Goal: Task Accomplishment & Management: Manage account settings

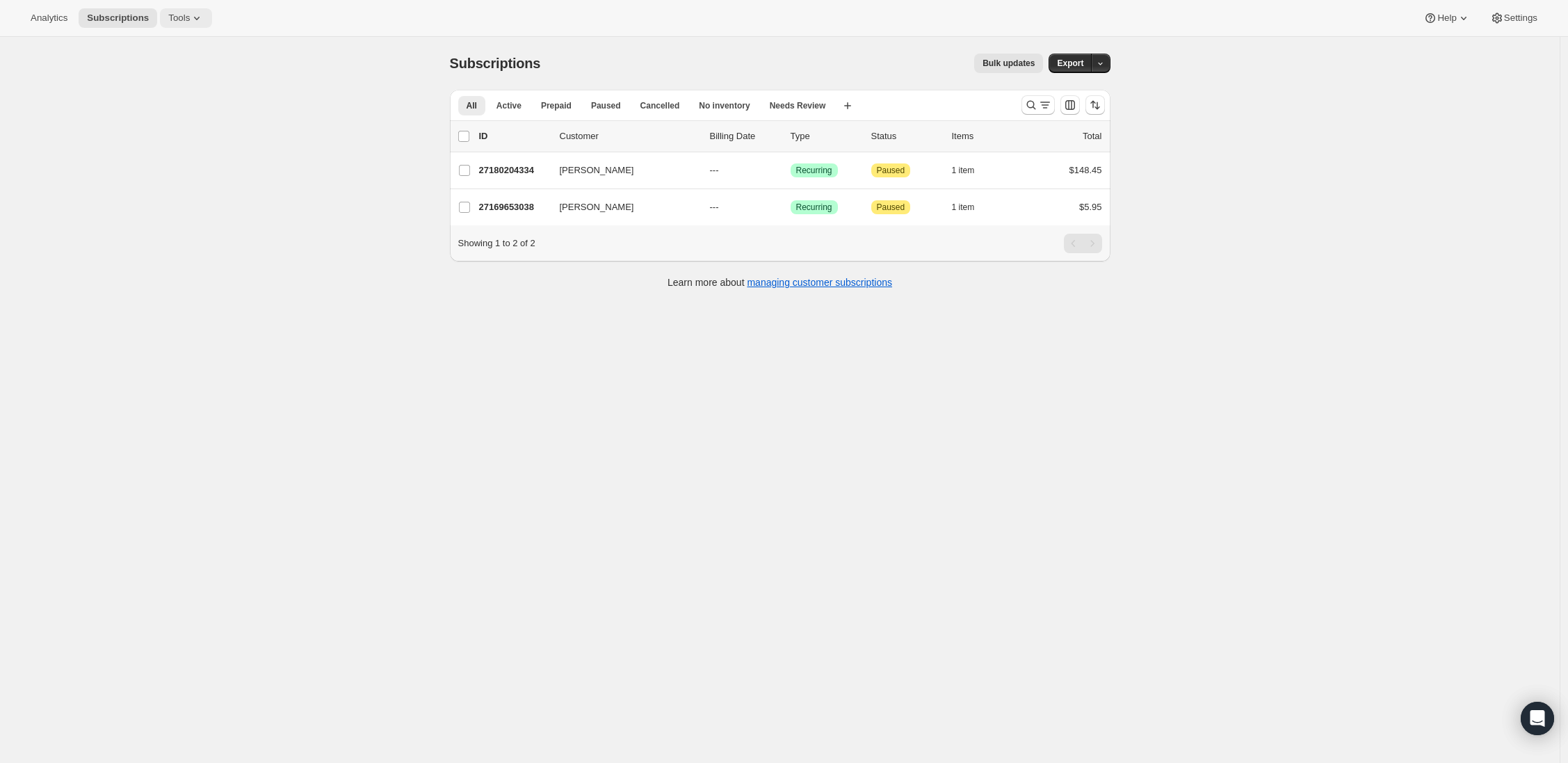
click at [185, 12] on button "Tools" at bounding box center [185, 18] width 52 height 20
click at [178, 89] on span "Bundles" at bounding box center [196, 95] width 123 height 14
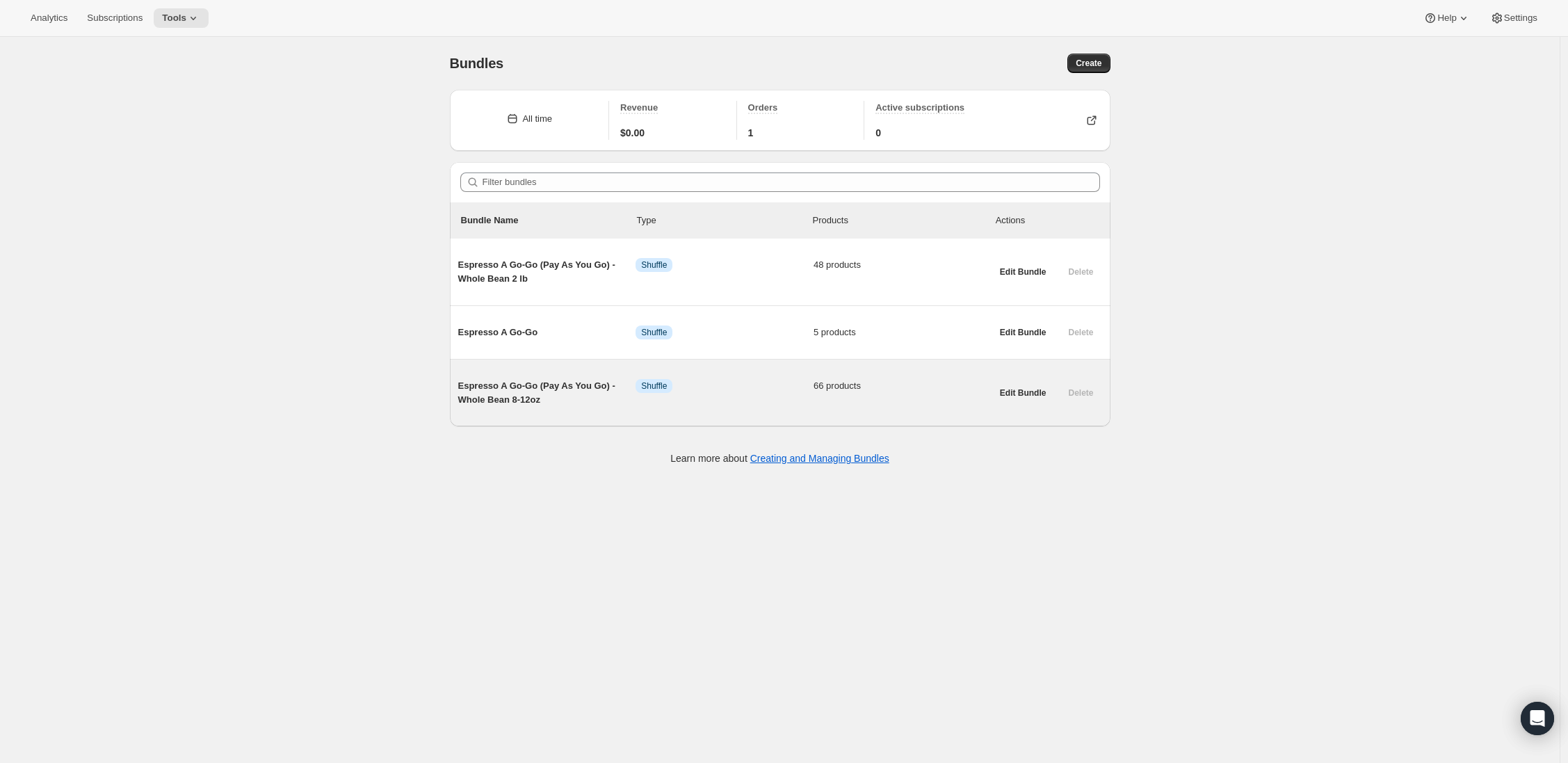
click at [498, 402] on span "Espresso A Go-Go (Pay As You Go) - Whole Bean 8-12oz" at bounding box center [547, 393] width 178 height 28
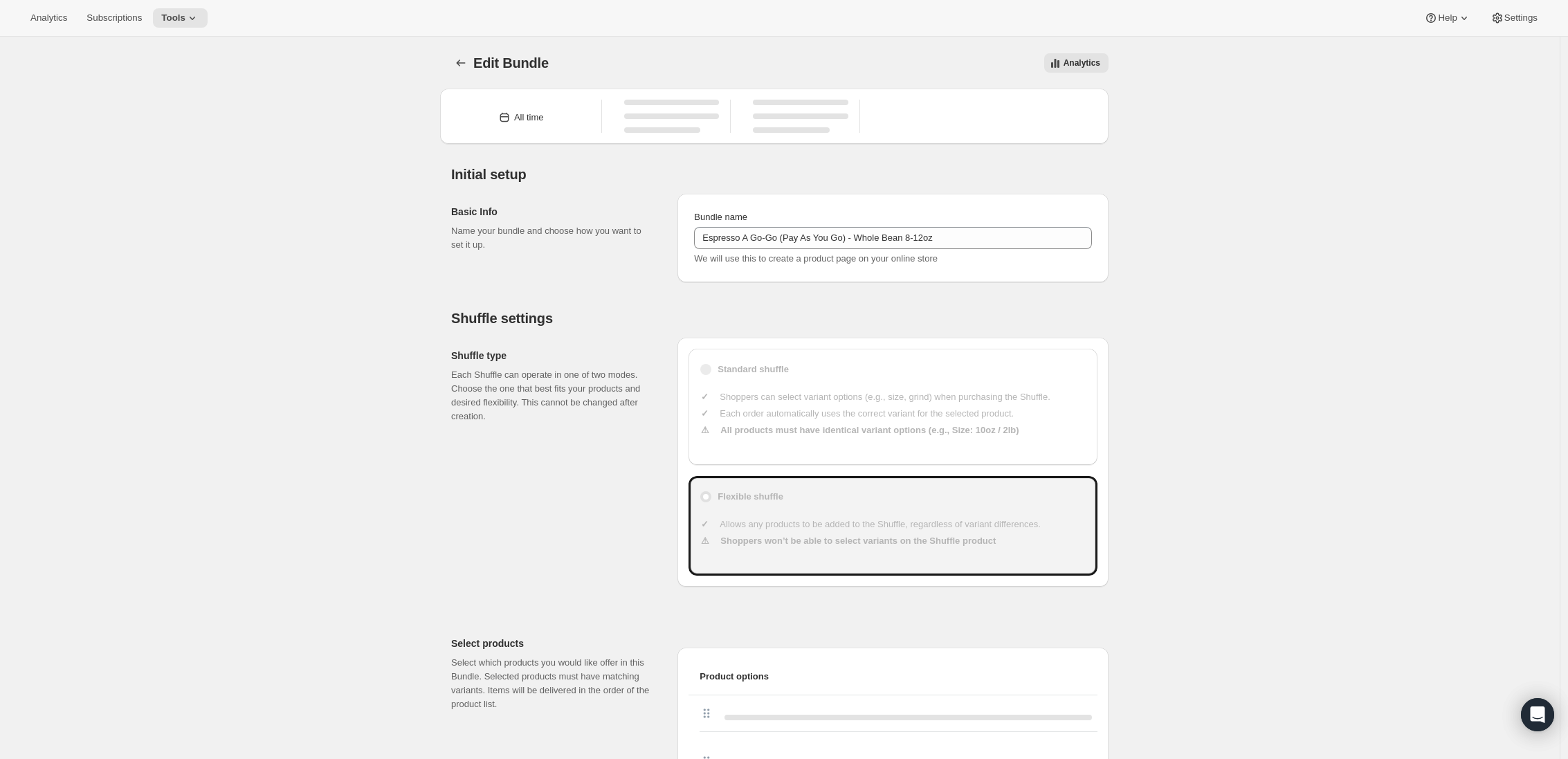
type input "Espresso A Go-Go (Pay As You Go) - Whole Bean 8-12oz"
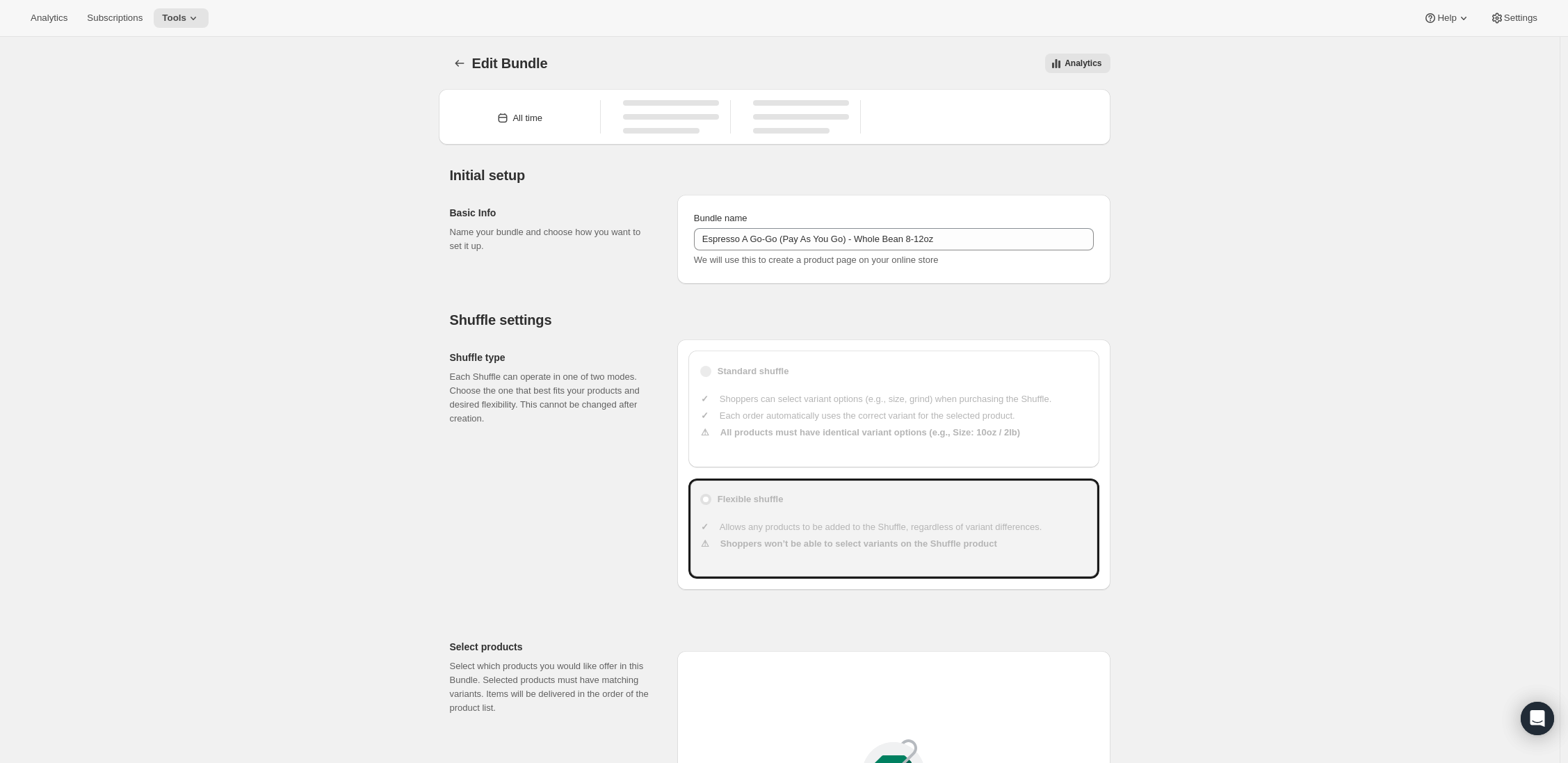
type input "20.99"
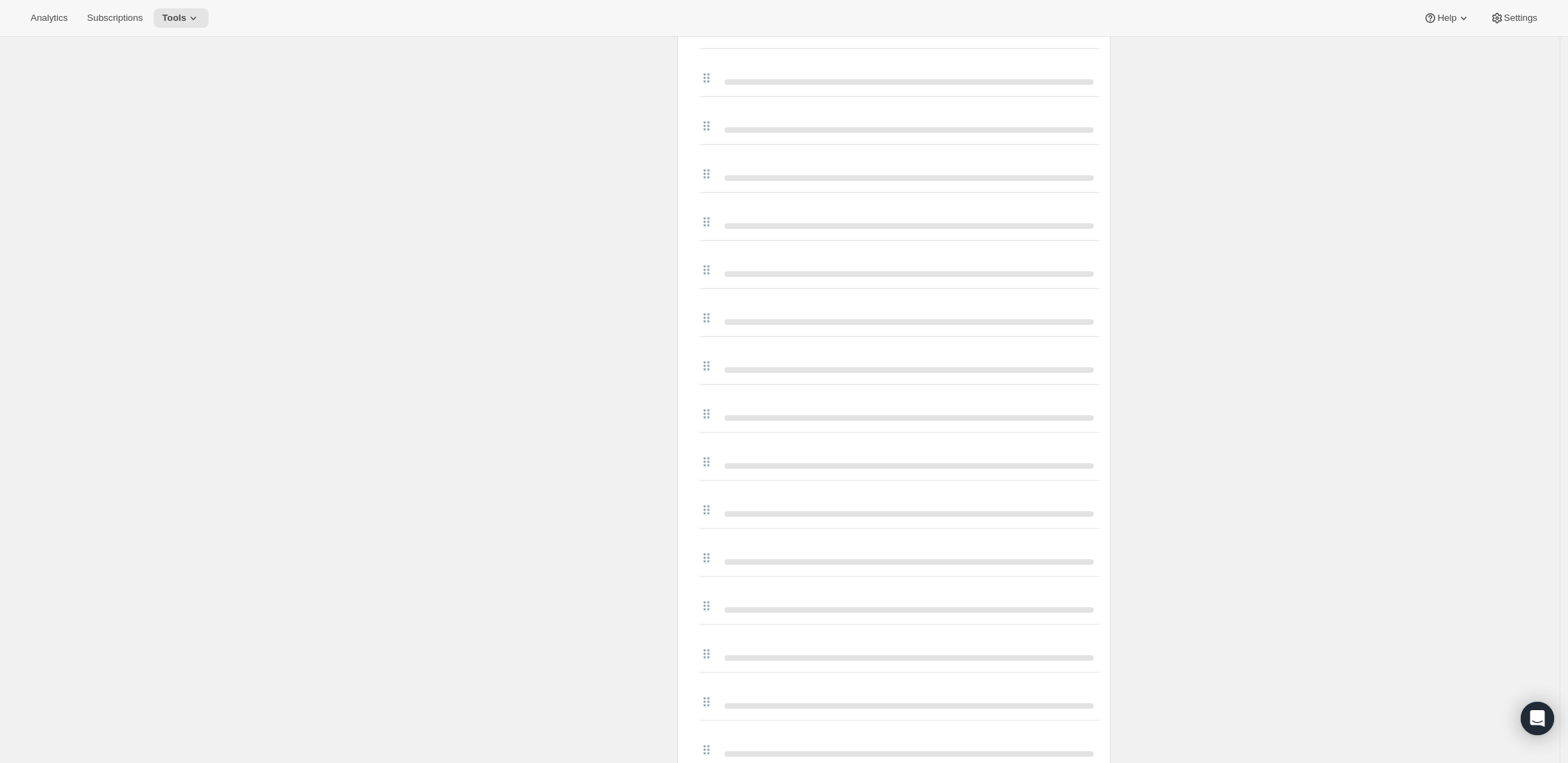
scroll to position [3746, 0]
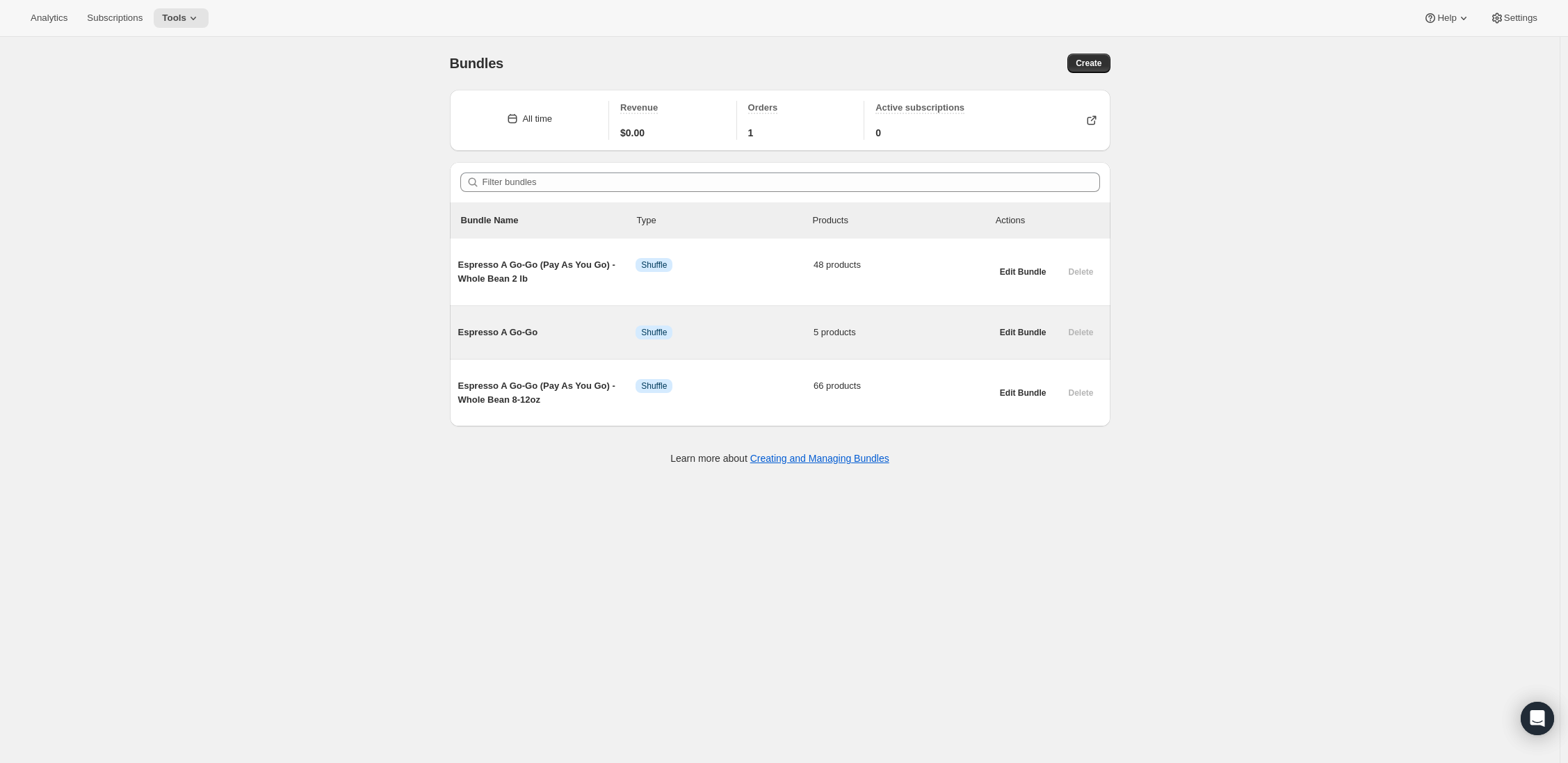
click at [508, 330] on span "Espresso A Go-Go" at bounding box center [547, 332] width 178 height 14
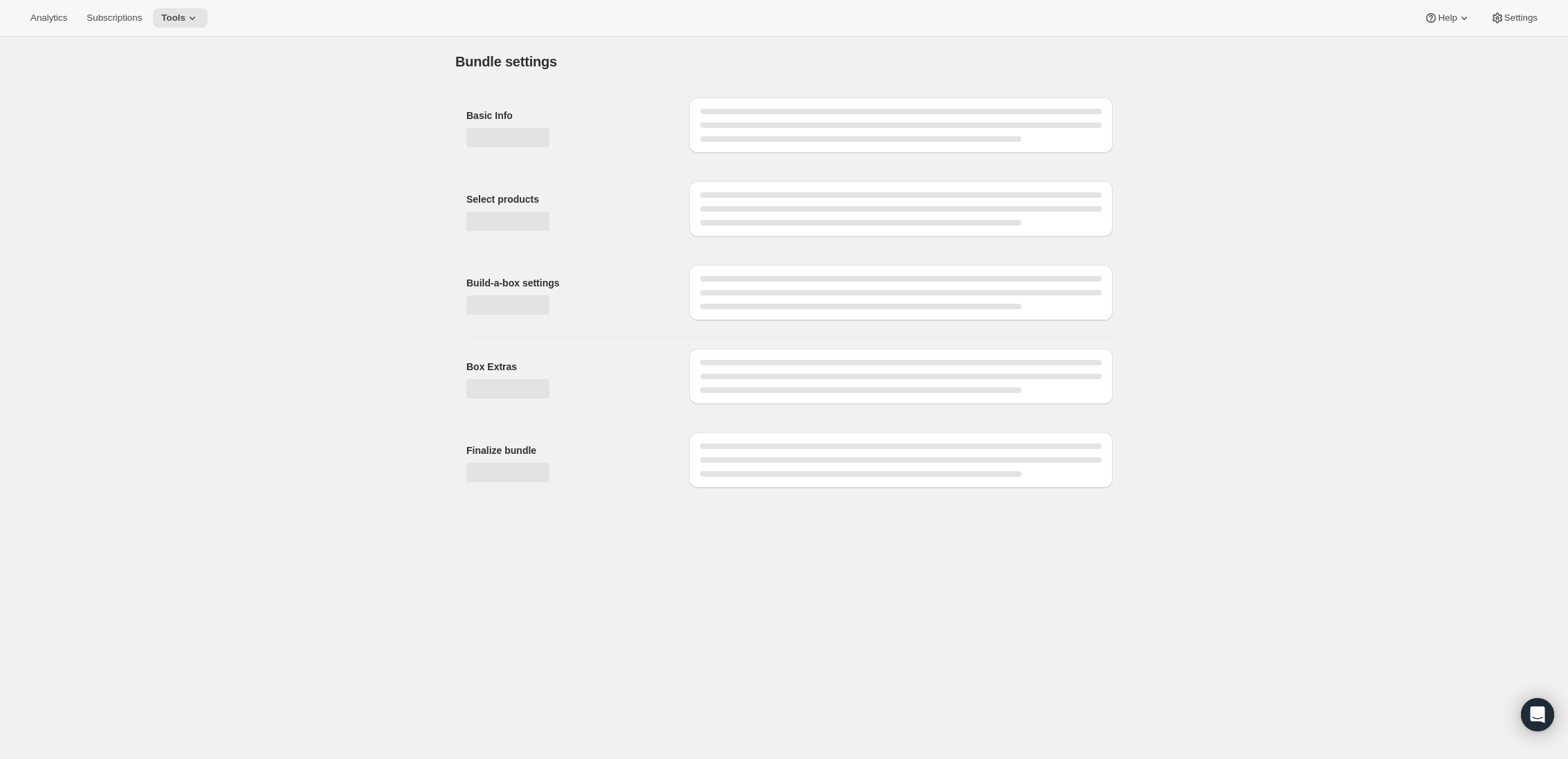
type input "Espresso A Go-Go"
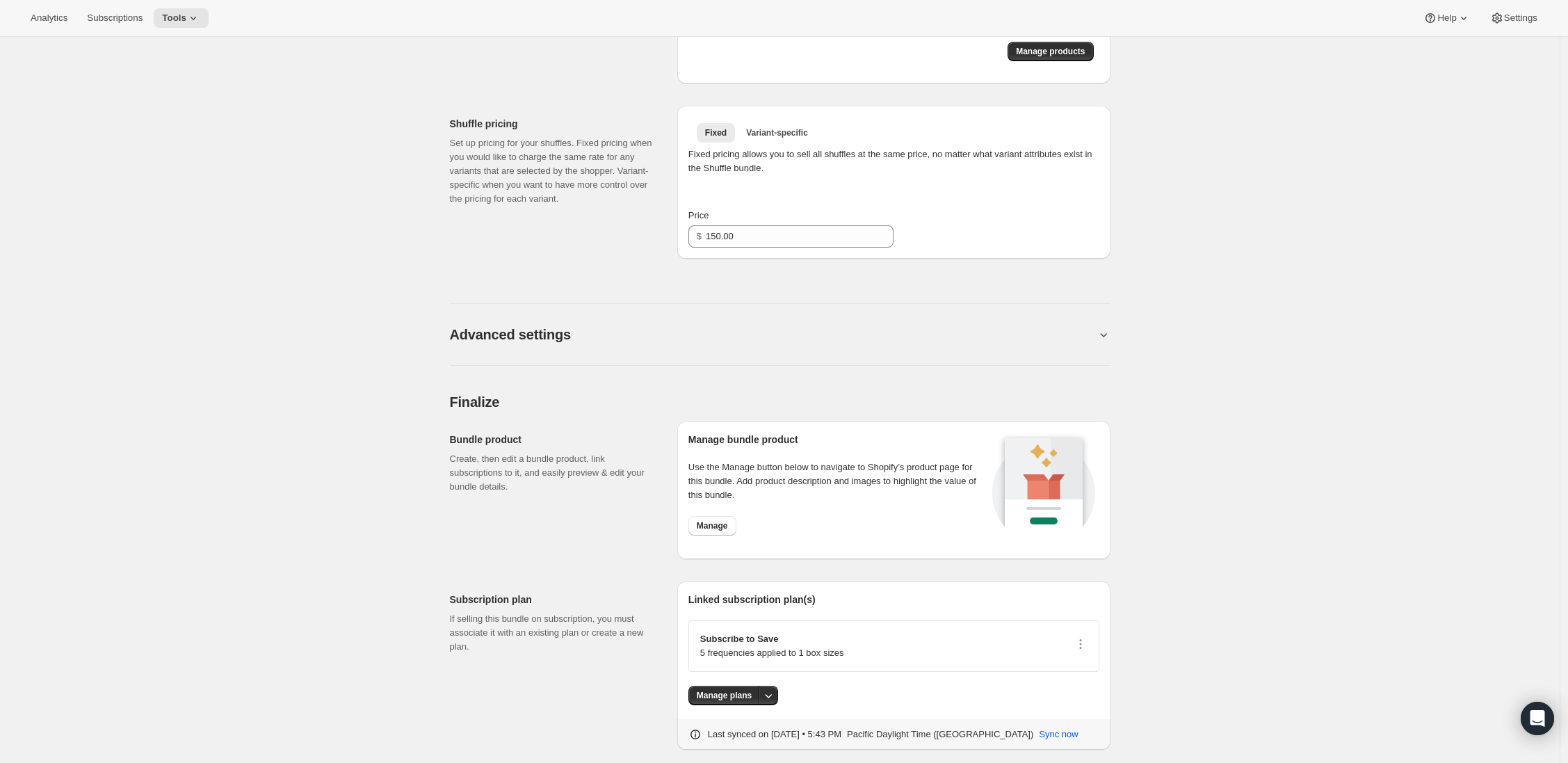
scroll to position [942, 0]
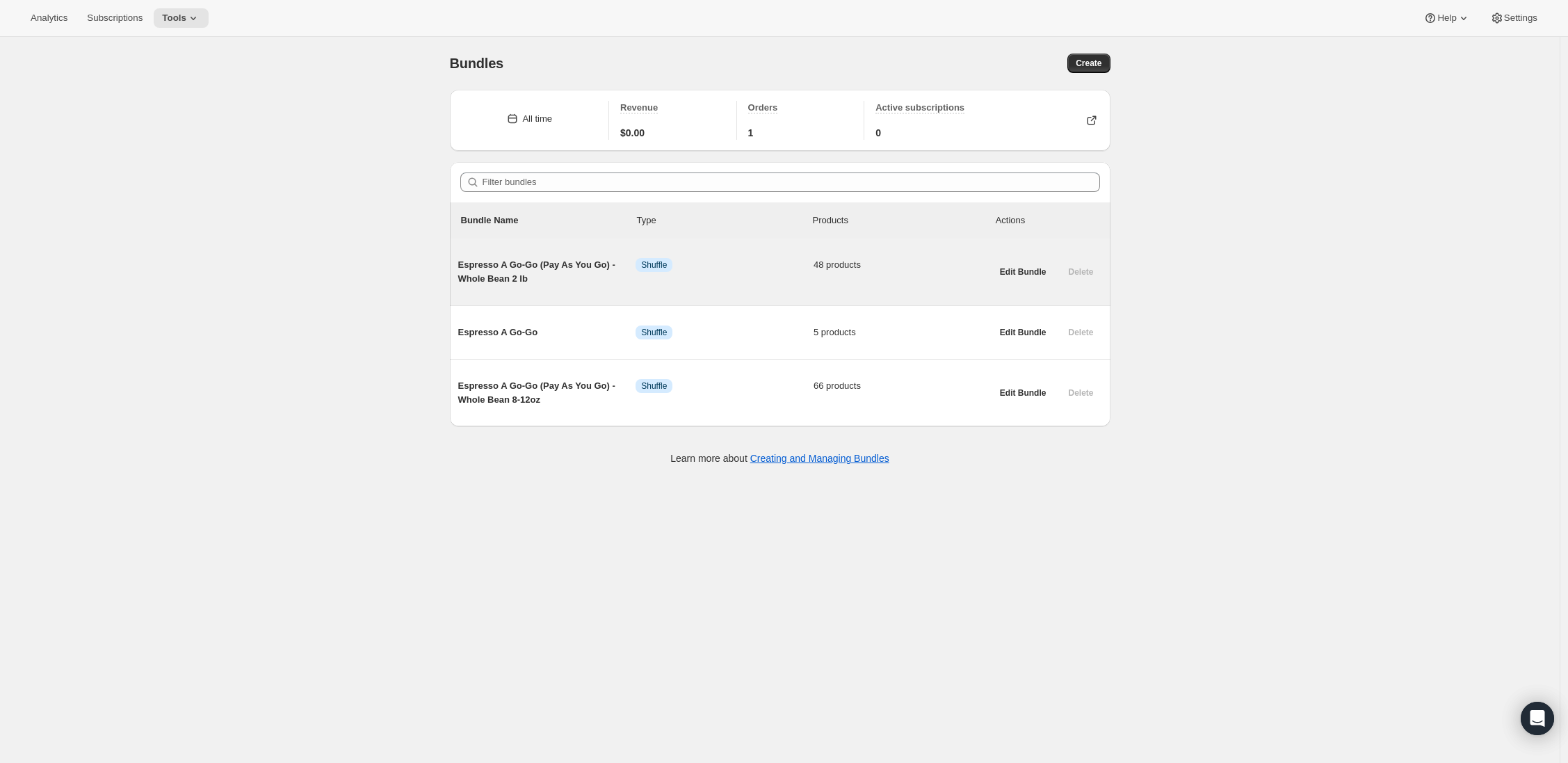
click at [536, 264] on span "Espresso A Go-Go (Pay As You Go) - Whole Bean 2 lb" at bounding box center [547, 272] width 178 height 28
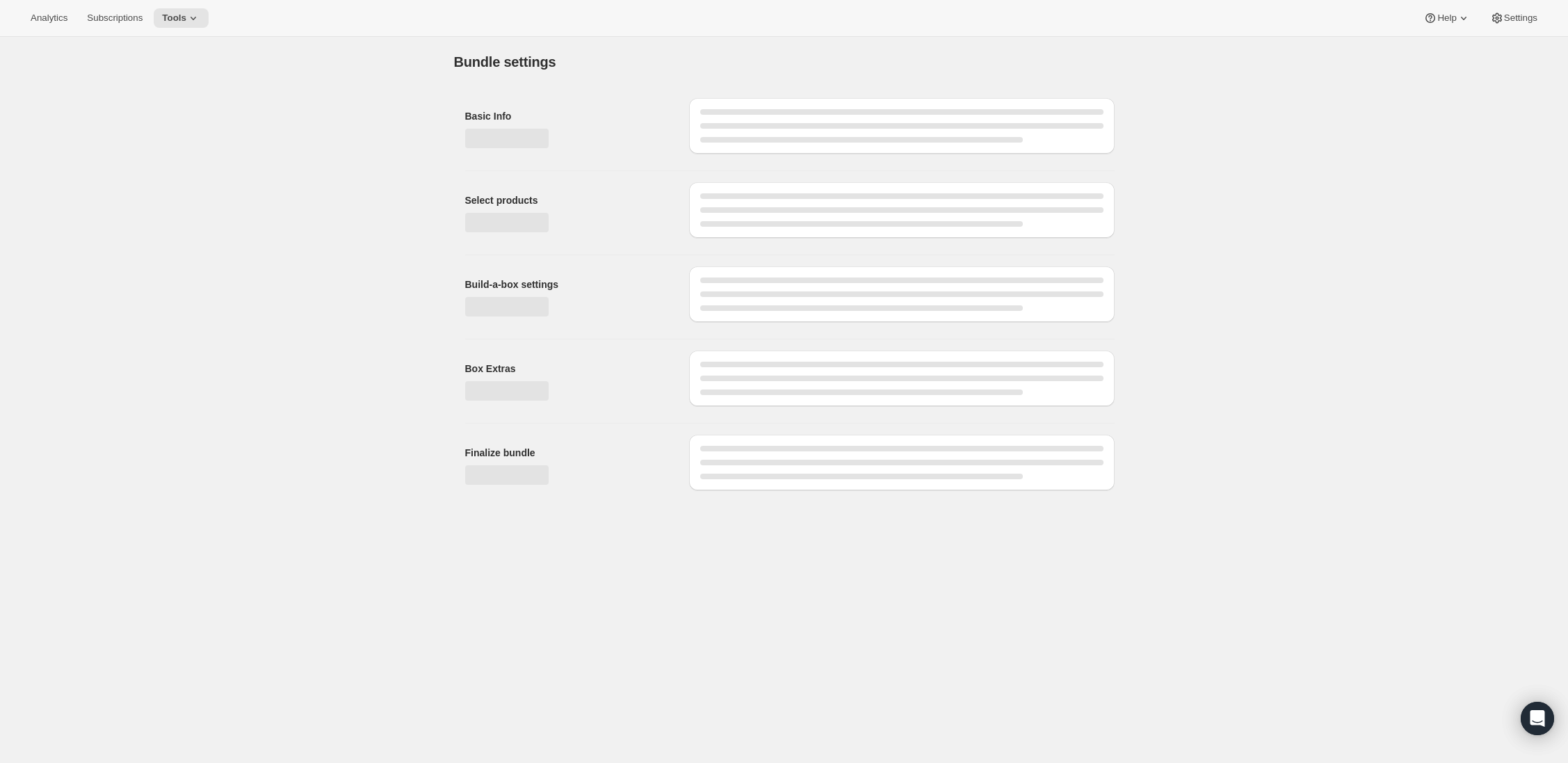
type input "Espresso A Go-Go (Pay As You Go) - Whole Bean 2 lb"
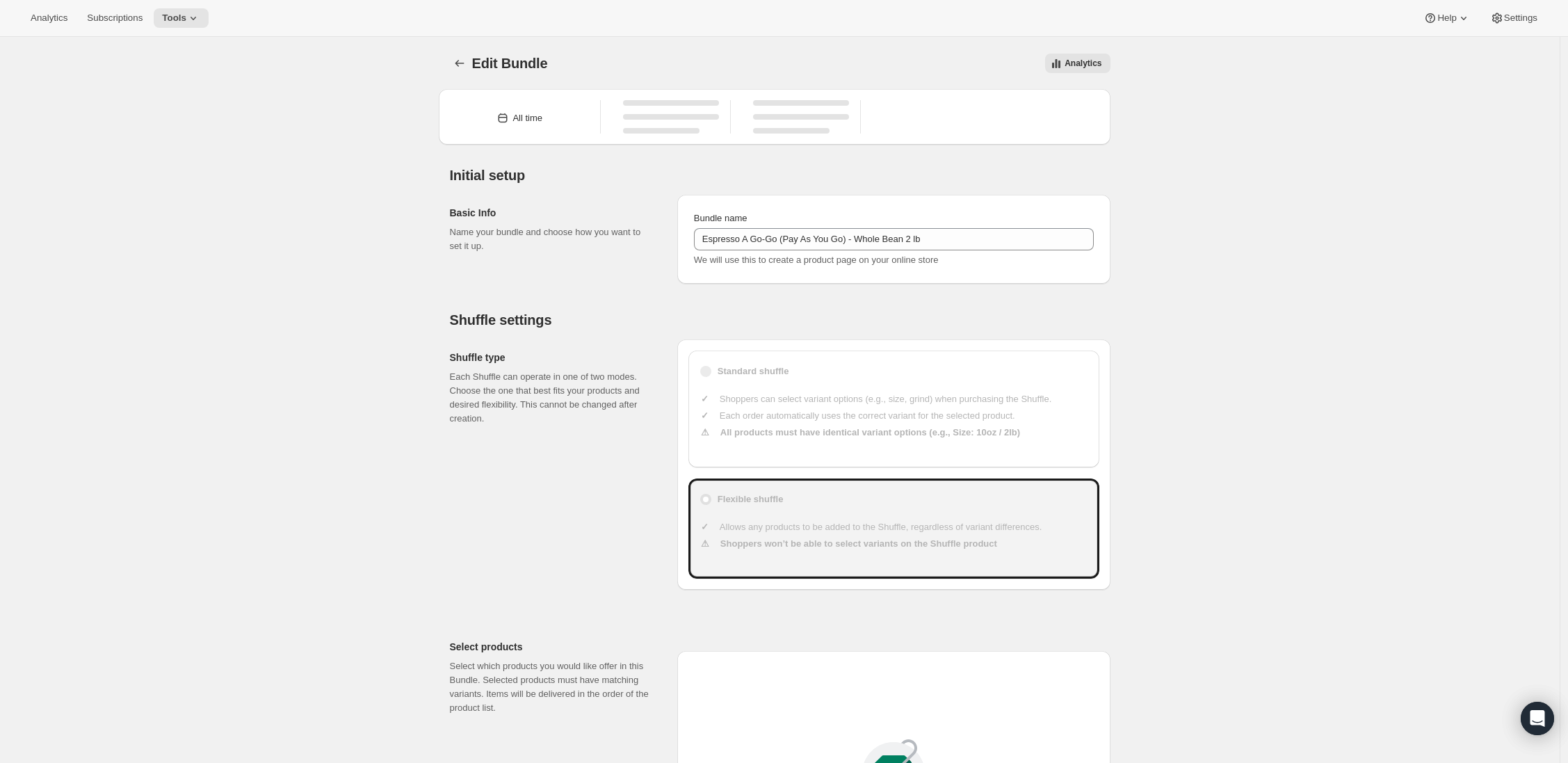
type input "30"
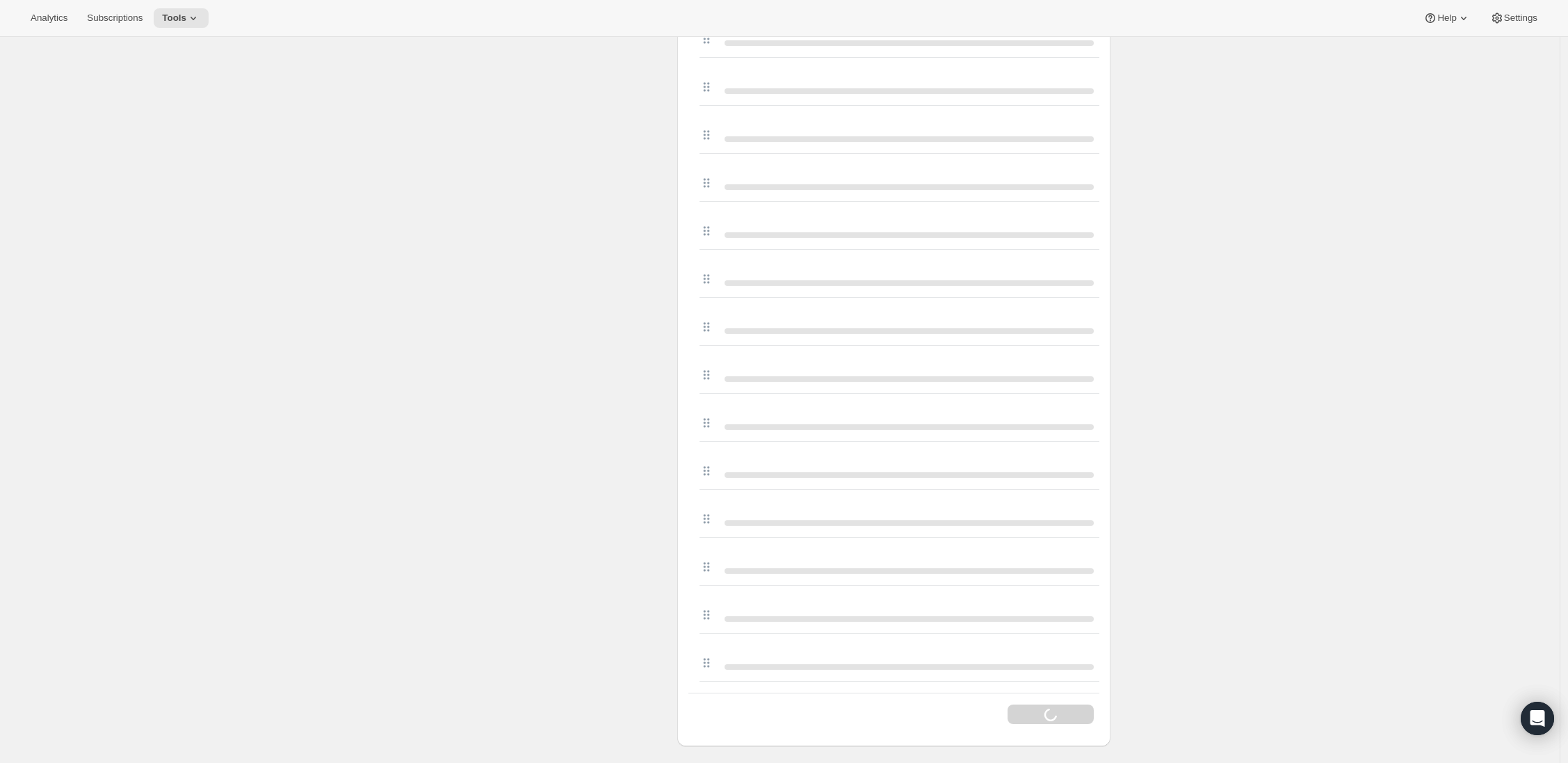
scroll to position [2914, 0]
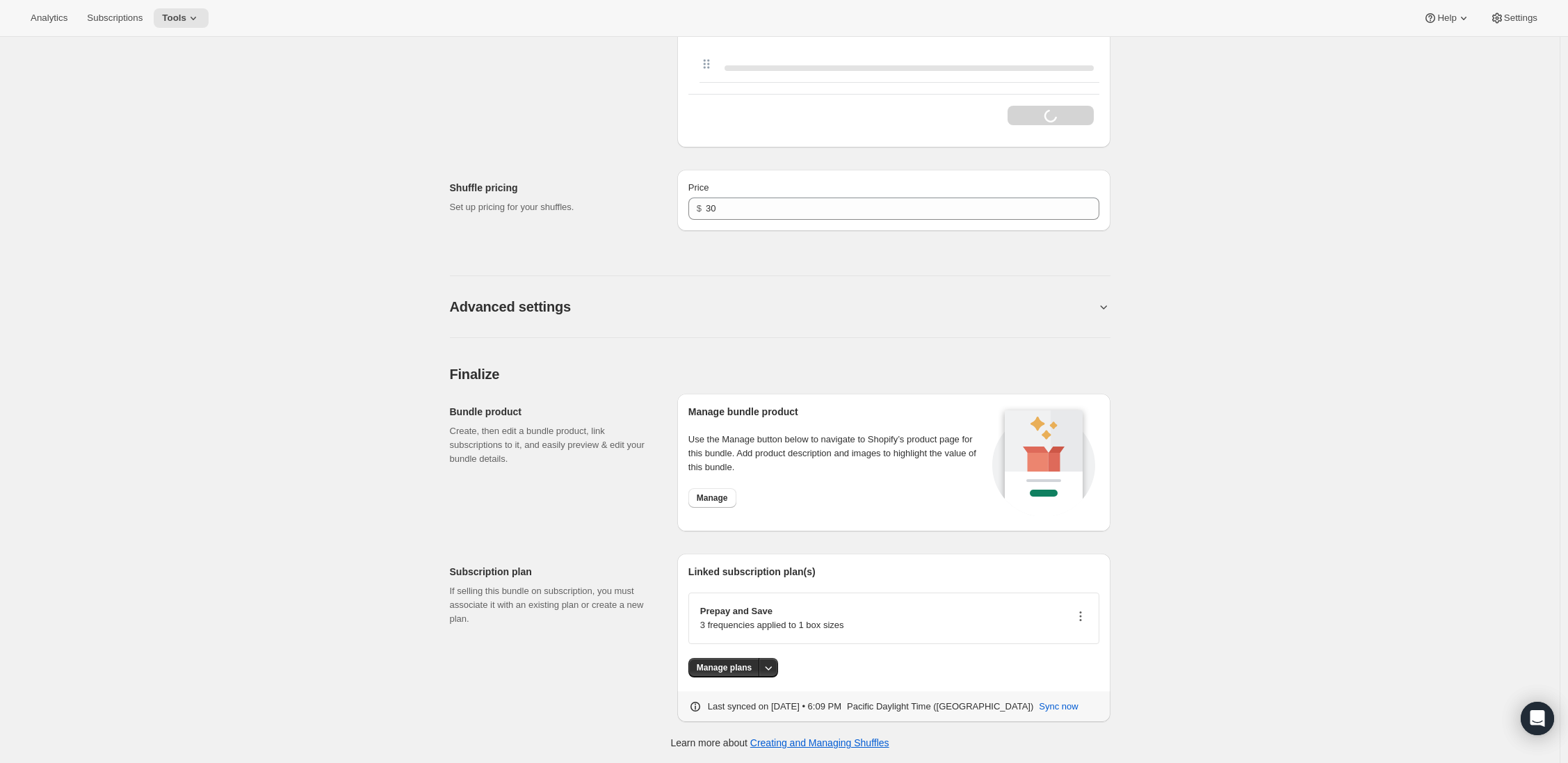
click at [1081, 615] on icon "button" at bounding box center [1080, 616] width 14 height 14
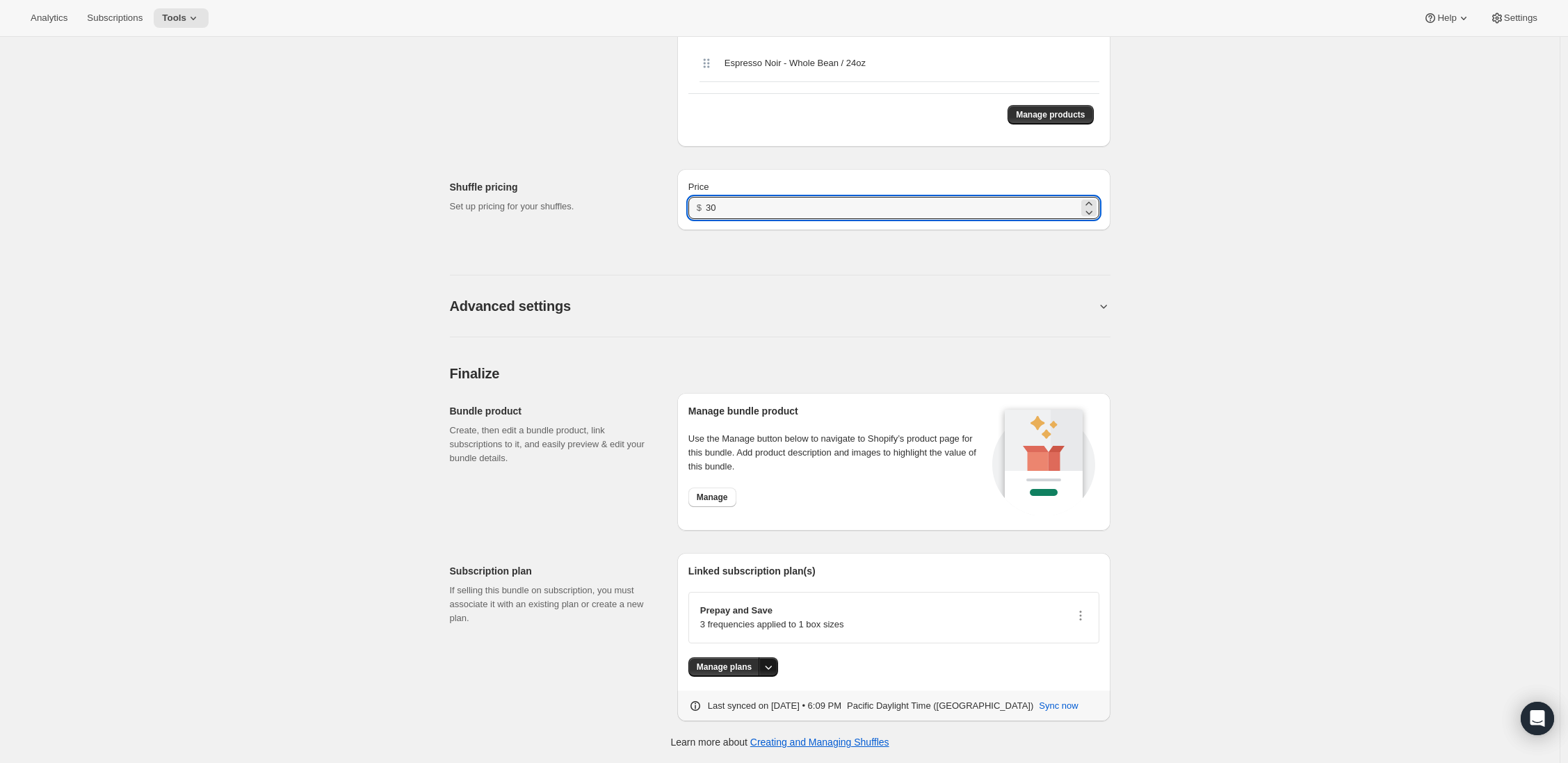
click at [769, 667] on icon "More actions" at bounding box center [768, 667] width 14 height 14
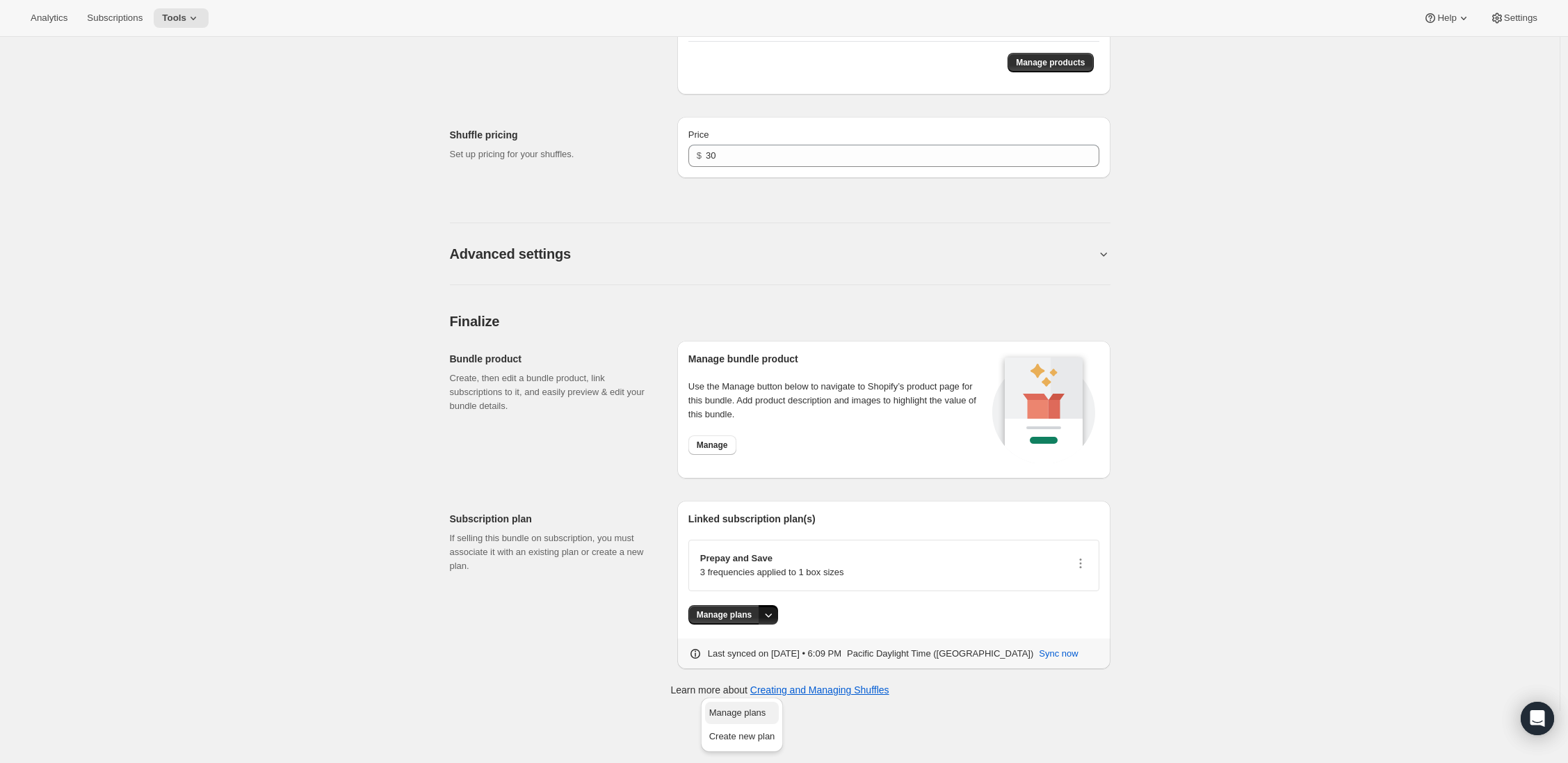
click at [742, 707] on span "Manage plans" at bounding box center [737, 713] width 57 height 10
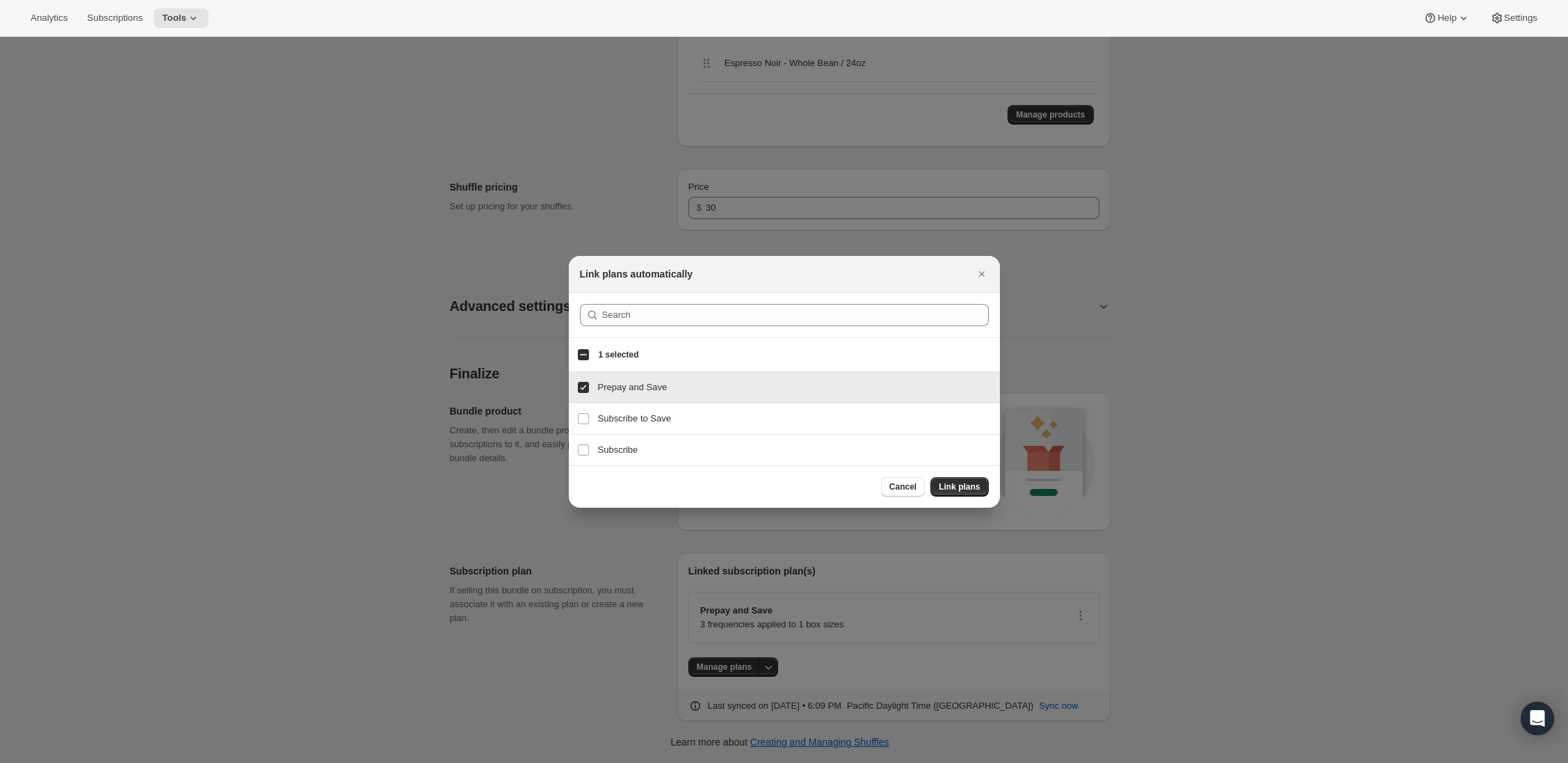
click at [587, 388] on input "Prepay and Save" at bounding box center [583, 387] width 11 height 11
checkbox input "false"
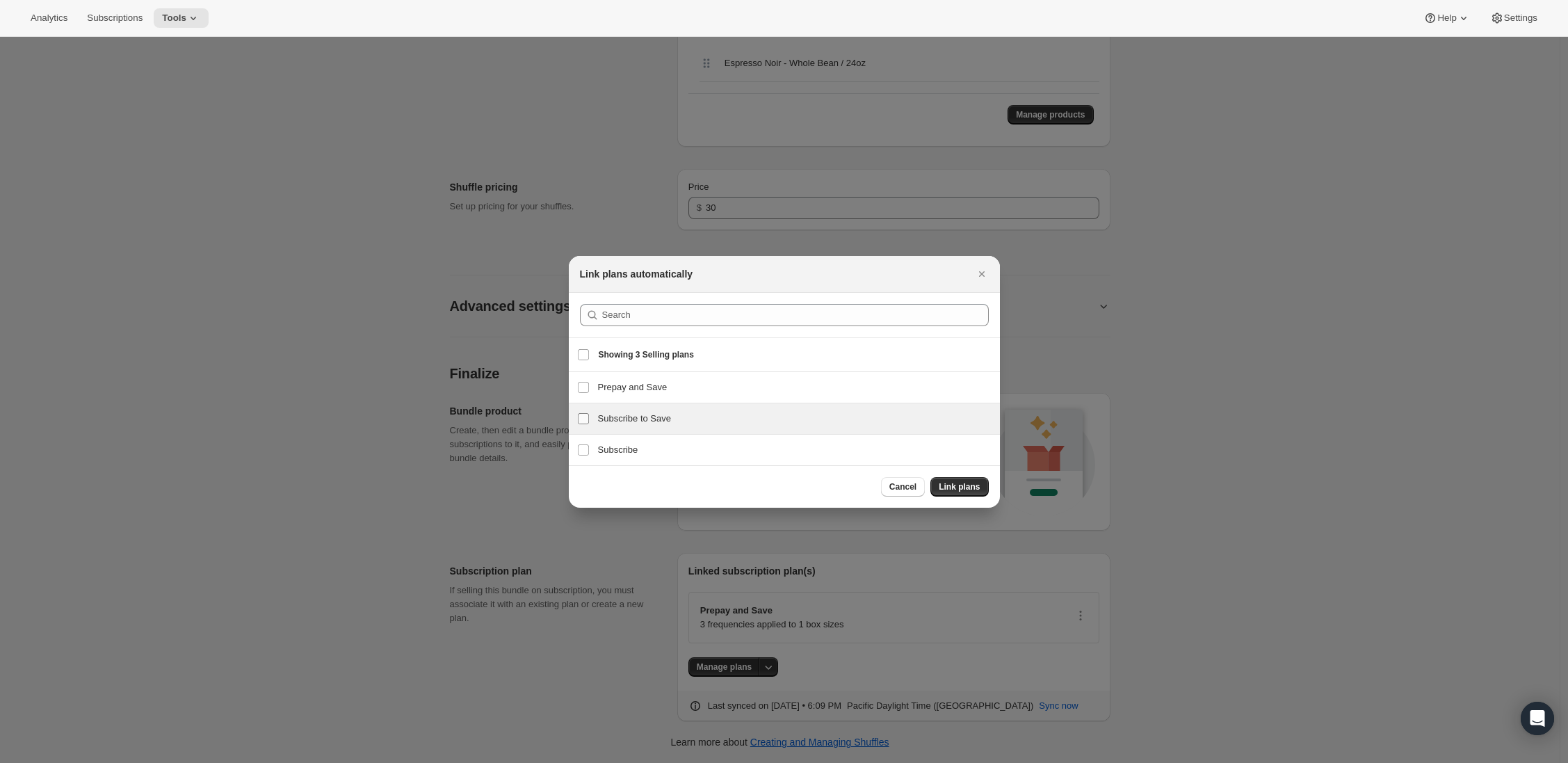
click at [584, 426] on label "Subscribe to Save" at bounding box center [583, 419] width 29 height 31
click at [584, 425] on input "Subscribe to Save" at bounding box center [583, 419] width 11 height 11
checkbox input "true"
click at [587, 442] on label "Subscribe" at bounding box center [583, 450] width 29 height 31
click at [587, 444] on input "Subscribe" at bounding box center [583, 449] width 11 height 11
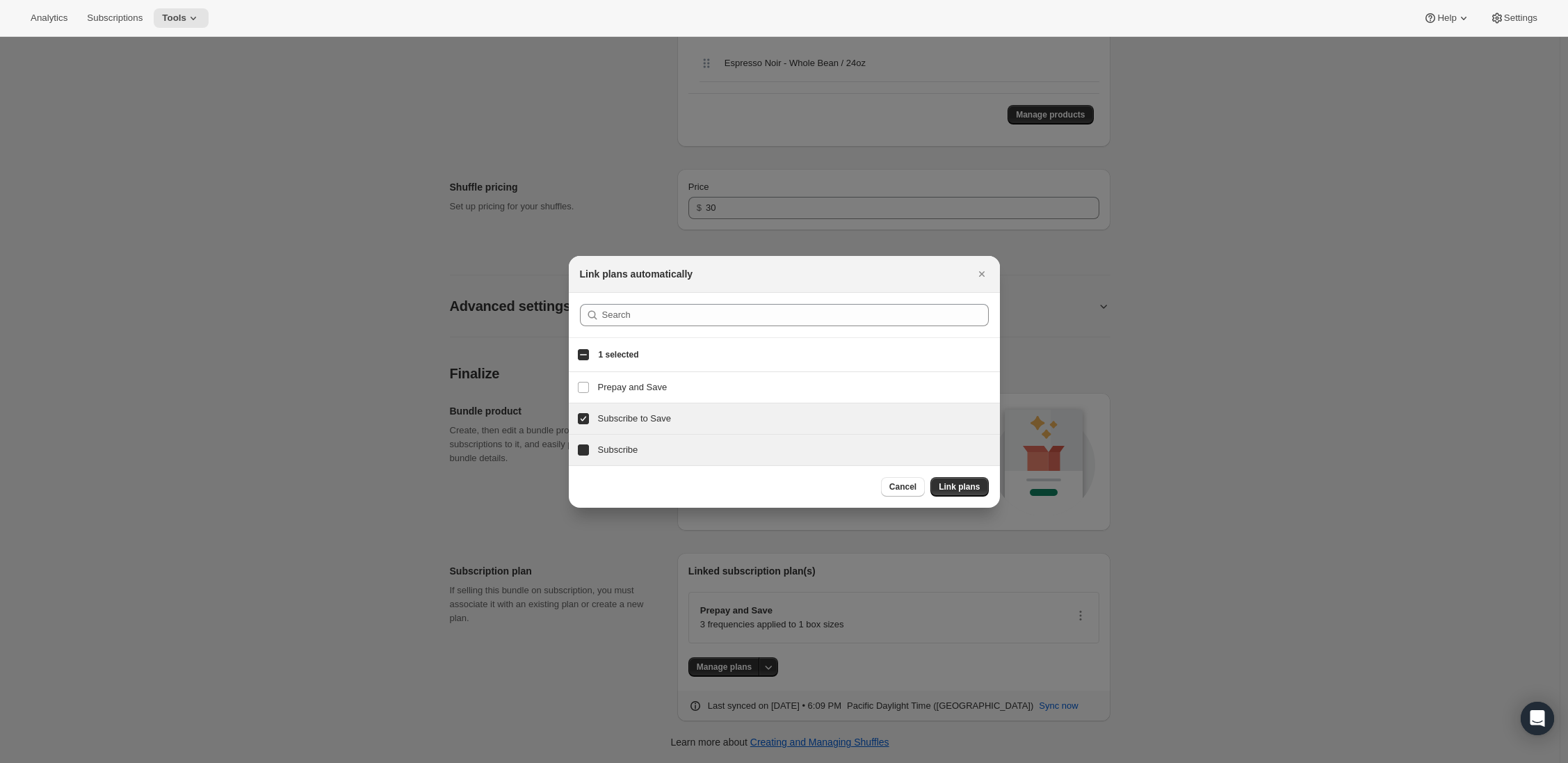
checkbox input "true"
click at [585, 416] on input "Subscribe to Save" at bounding box center [583, 419] width 11 height 11
checkbox input "false"
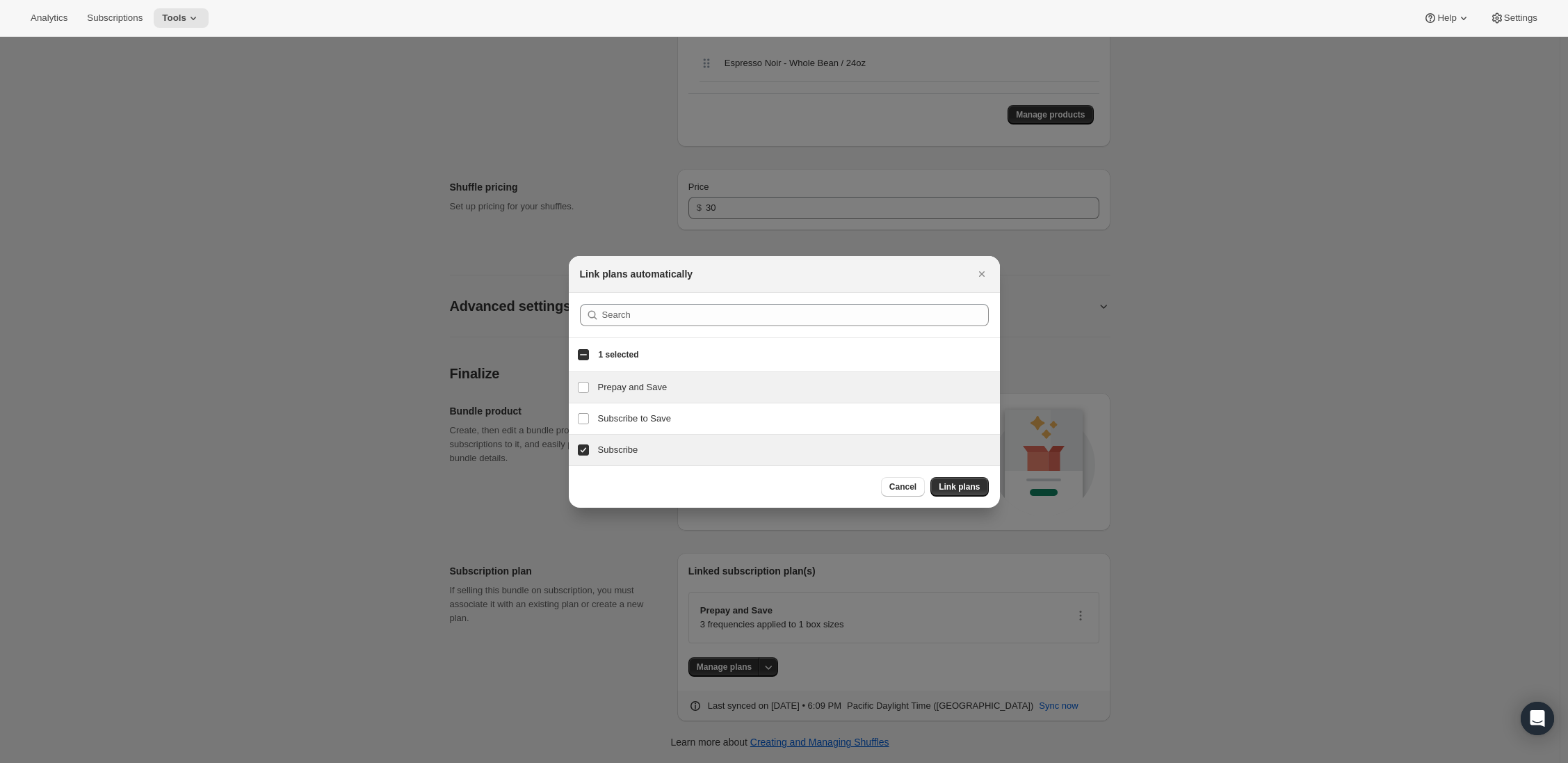
drag, startPoint x: 937, startPoint y: 484, endPoint x: 919, endPoint y: 479, distance: 18.7
click at [937, 484] on button "Link plans" at bounding box center [959, 486] width 58 height 20
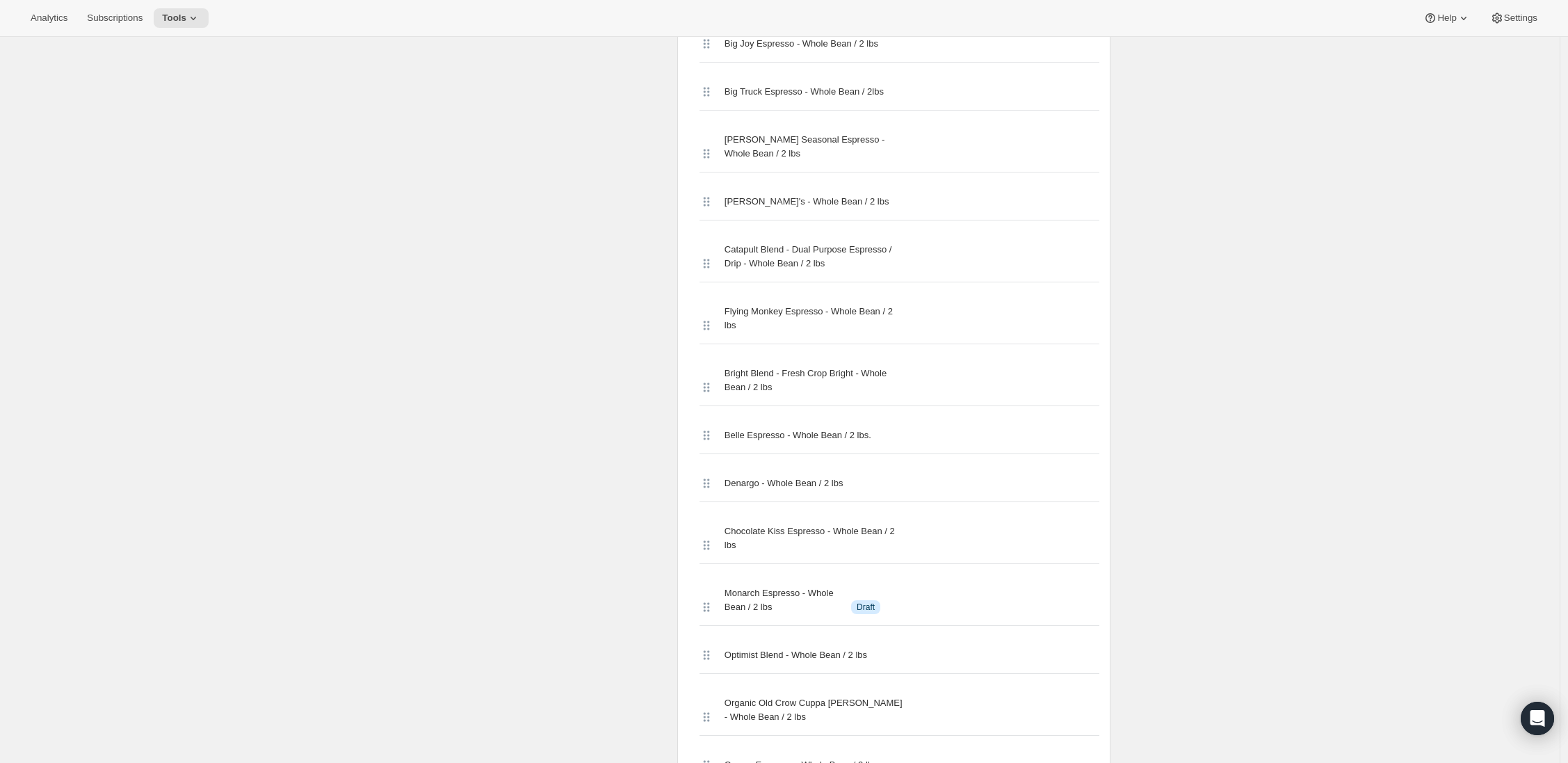
scroll to position [0, 0]
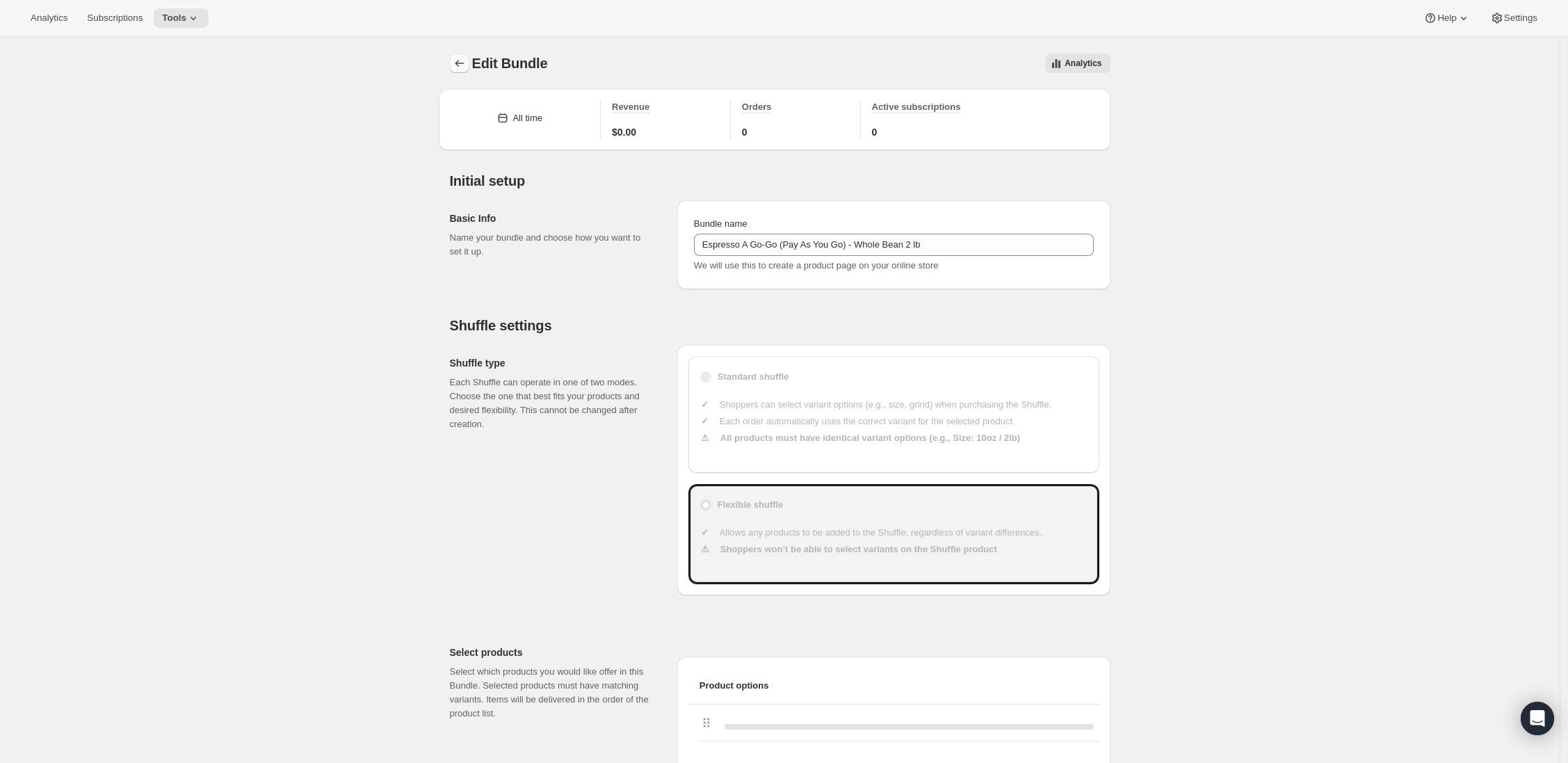
click at [465, 68] on icon "Bundles" at bounding box center [459, 63] width 14 height 14
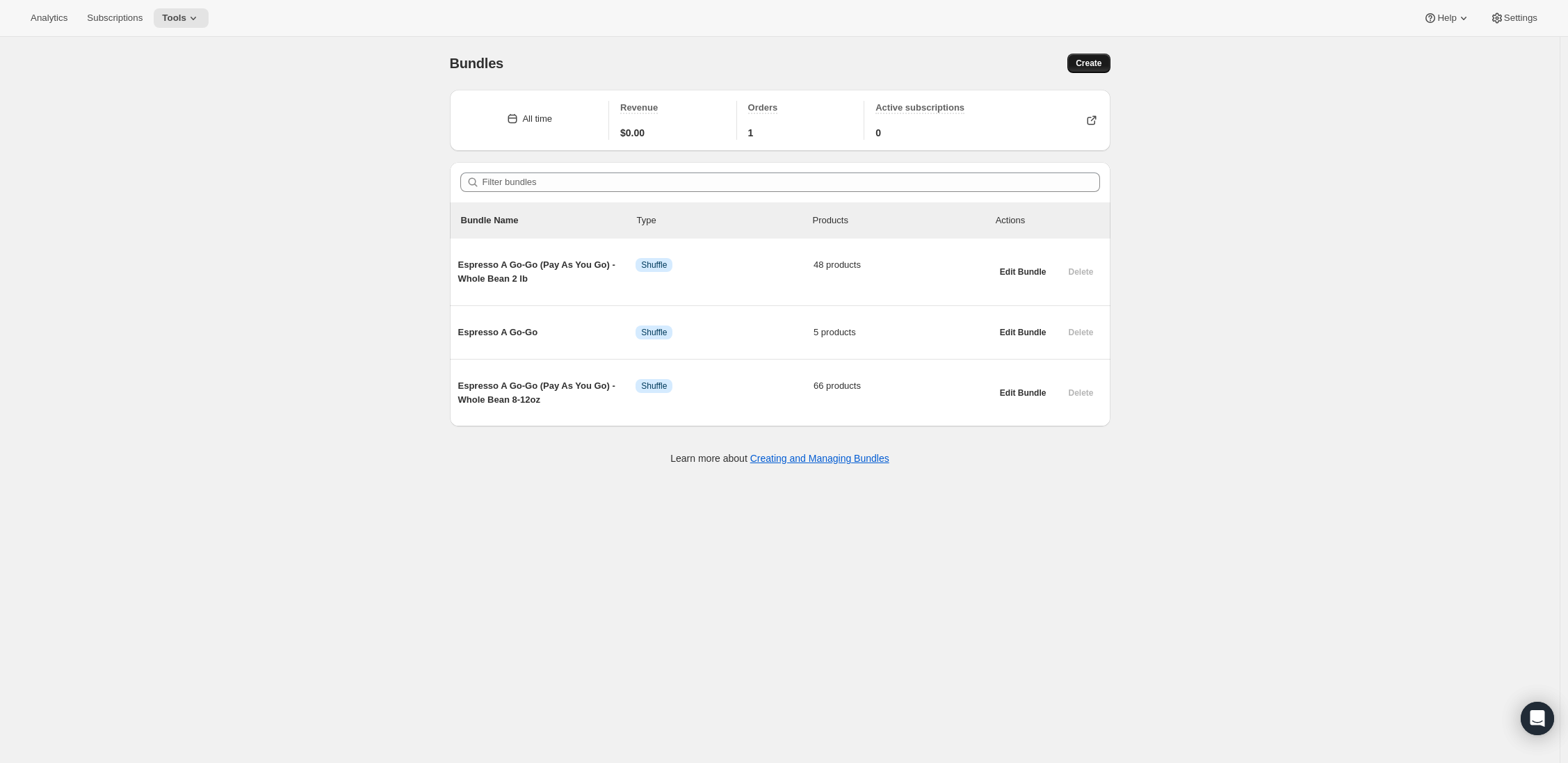
drag, startPoint x: 1102, startPoint y: 58, endPoint x: 1094, endPoint y: 62, distance: 8.9
click at [1102, 58] on span "Create" at bounding box center [1088, 63] width 26 height 11
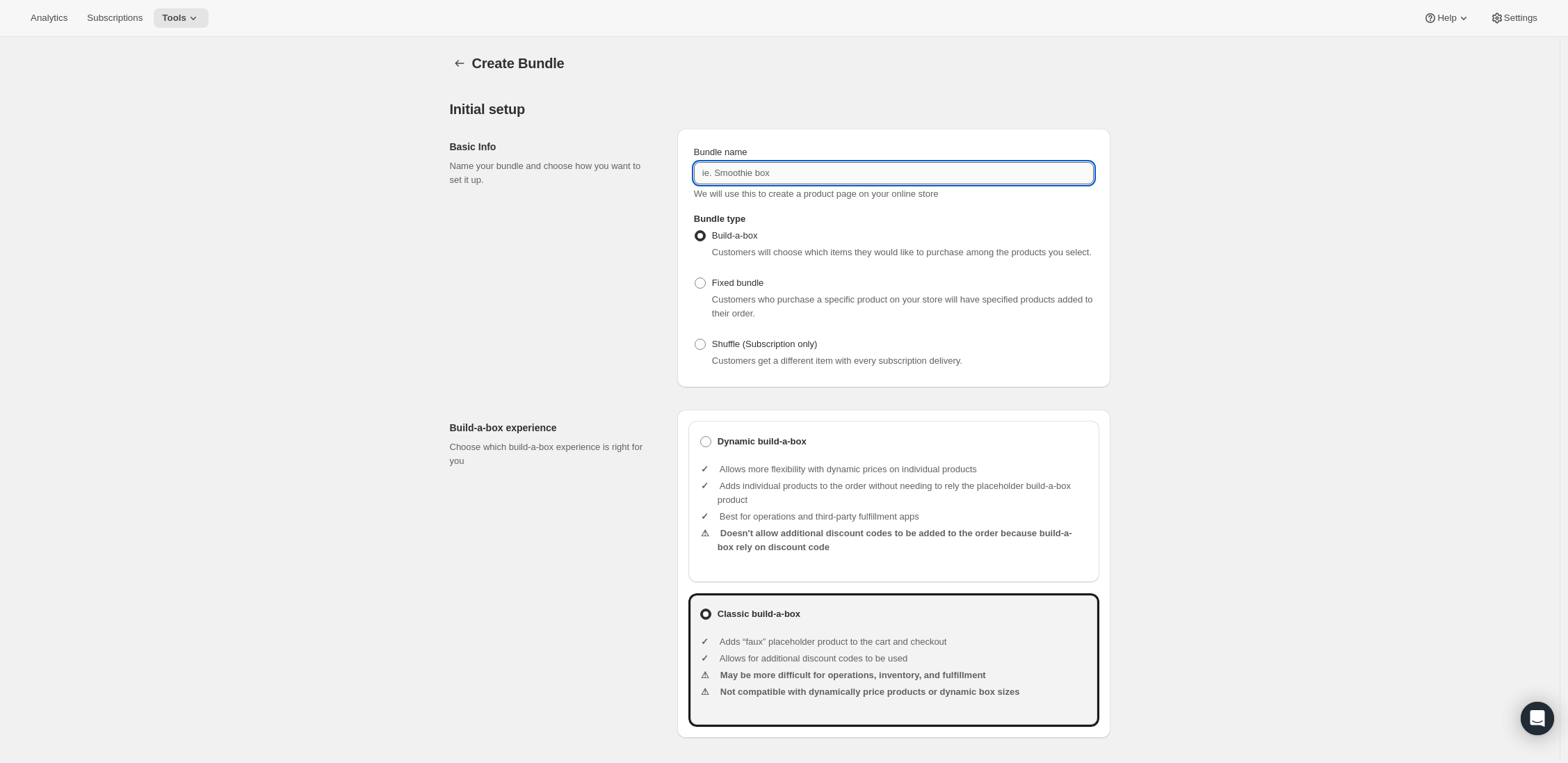
click at [722, 174] on input "Bundle name" at bounding box center [893, 173] width 400 height 22
click at [736, 168] on input "Bundle name" at bounding box center [893, 173] width 400 height 22
paste input "Jet Set Tour (Pay As You Go) - 10-12oz Bags / Whole Bean"
type input "Jet Set Tour (Pay As You Go) - 10-12oz Bags / Whole Bean"
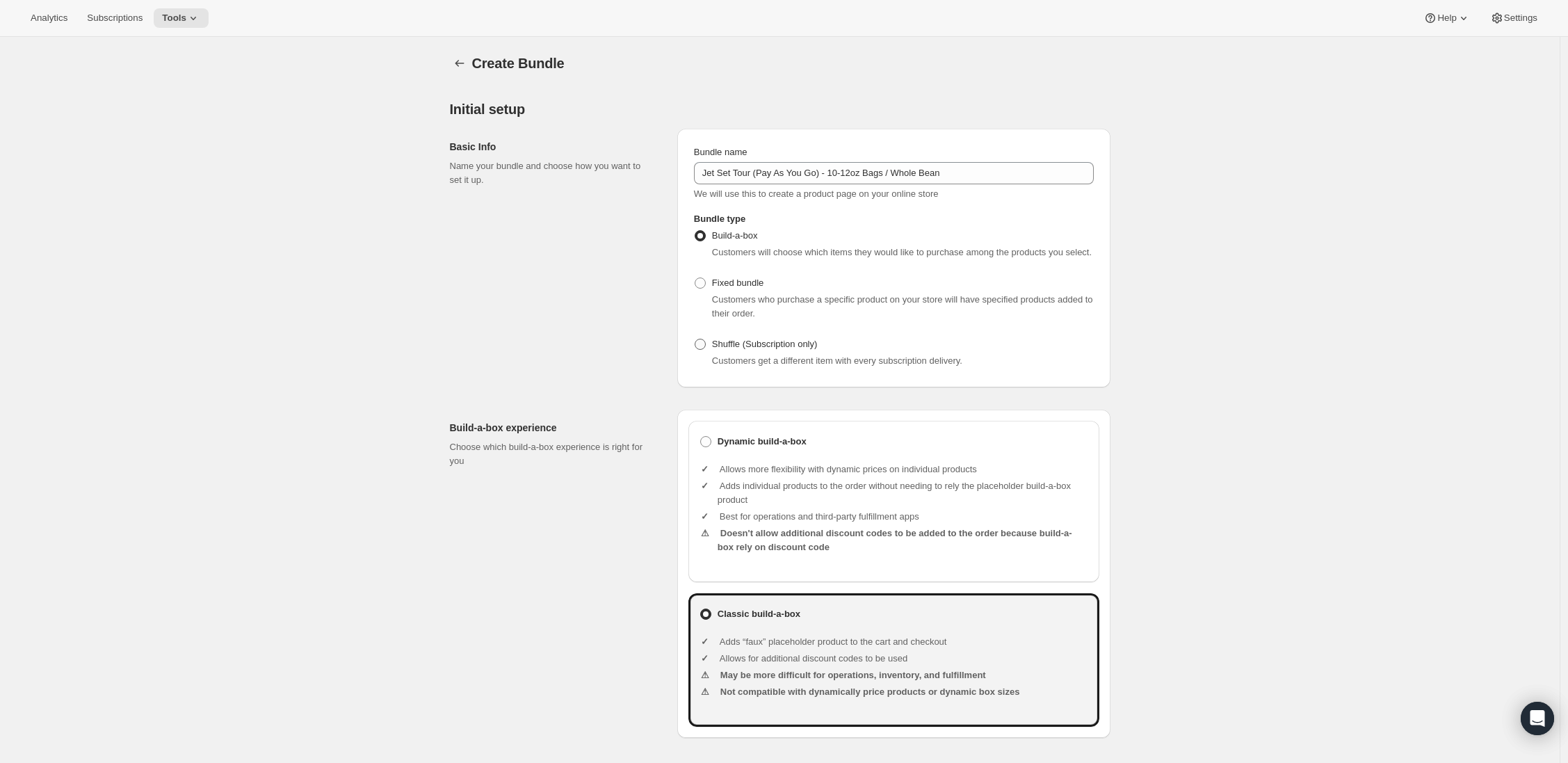
drag, startPoint x: 705, startPoint y: 350, endPoint x: 698, endPoint y: 349, distance: 7.1
click at [705, 351] on label "Shuffle (Subscription only)" at bounding box center [755, 344] width 124 height 20
click at [695, 339] on input "Shuffle (Subscription only)" at bounding box center [694, 338] width 1 height 1
radio input "true"
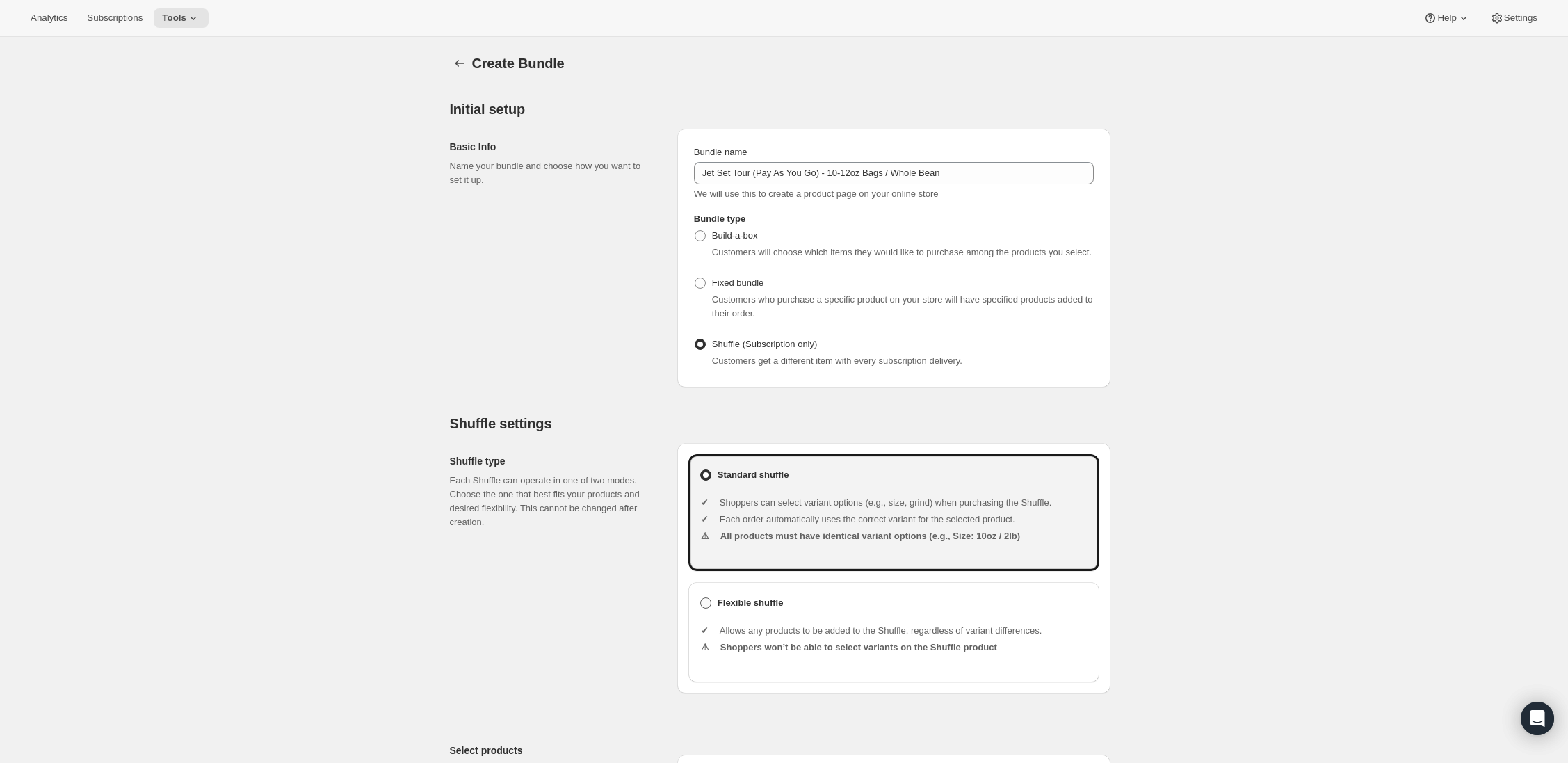
click at [708, 608] on label "Flexible shuffle" at bounding box center [893, 602] width 389 height 20
click at [701, 598] on input "Flexible shuffle" at bounding box center [700, 597] width 1 height 1
radio input "true"
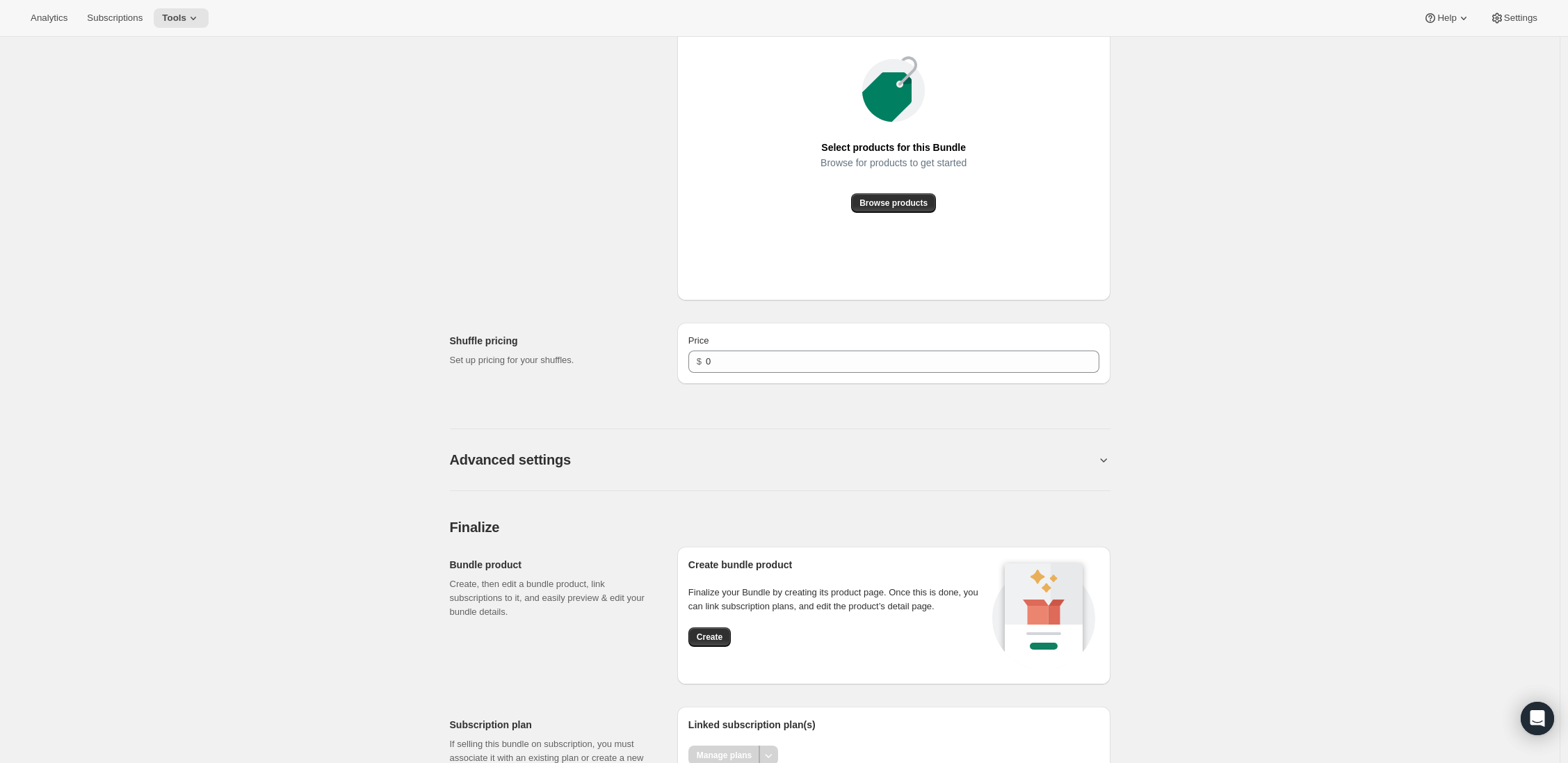
scroll to position [784, 0]
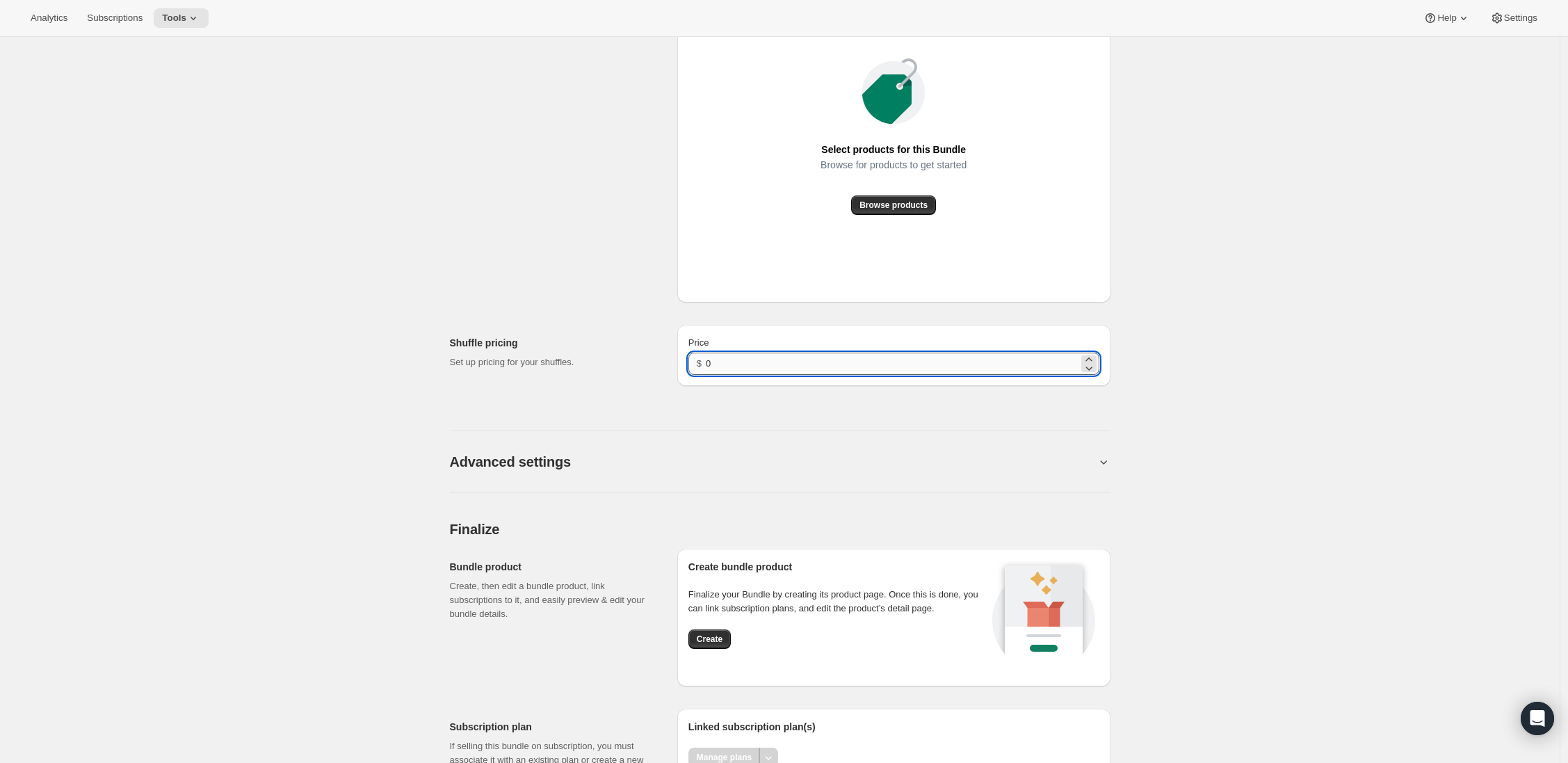
click at [757, 375] on input "0" at bounding box center [892, 364] width 372 height 22
click at [1559, 724] on div "Create Bundle. This page is ready Create Bundle Initial setup Basic Info Name y…" at bounding box center [780, 32] width 1559 height 1559
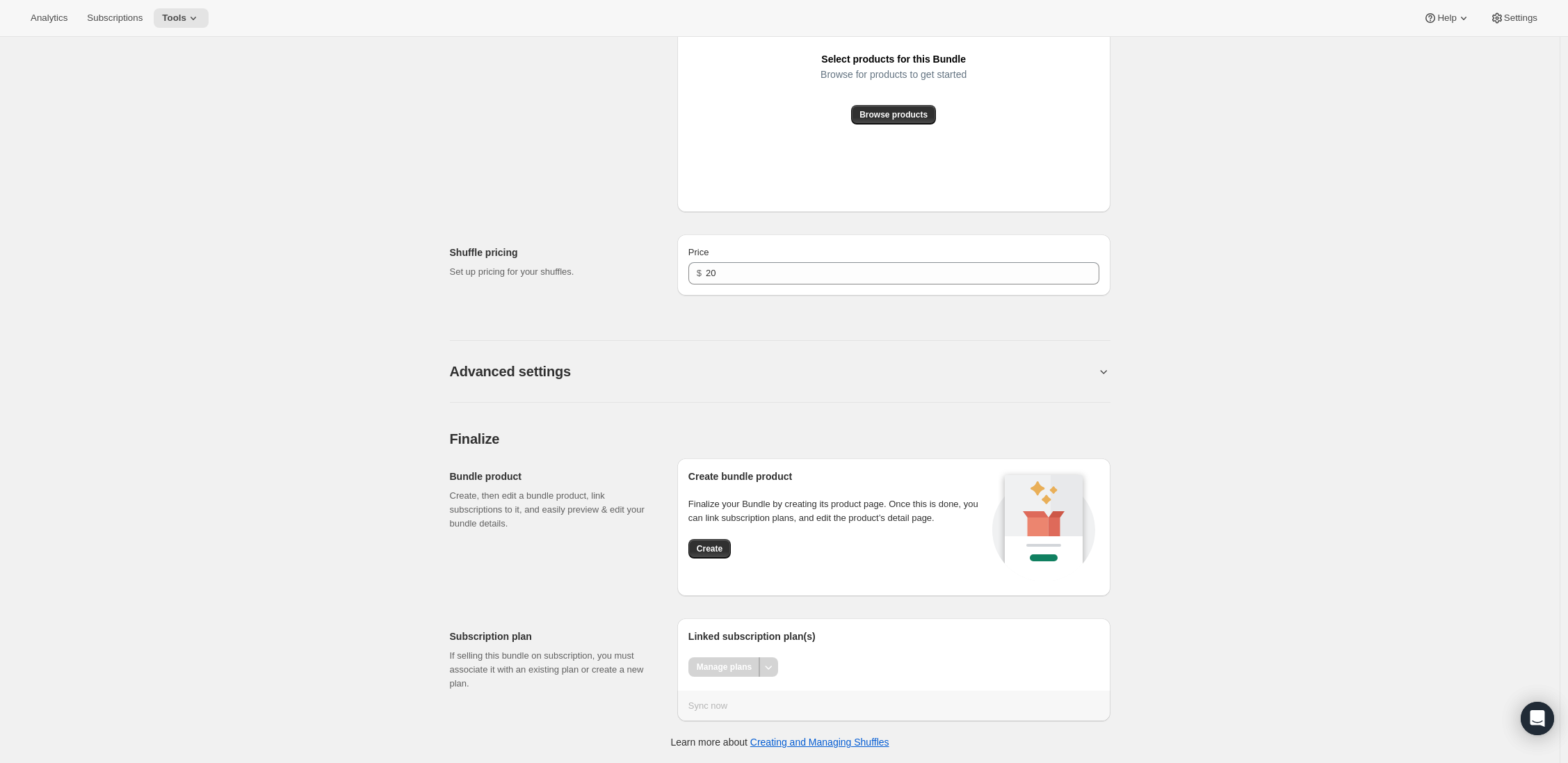
drag, startPoint x: 709, startPoint y: 546, endPoint x: 672, endPoint y: 542, distance: 37.2
click at [709, 547] on span "Create" at bounding box center [710, 549] width 26 height 11
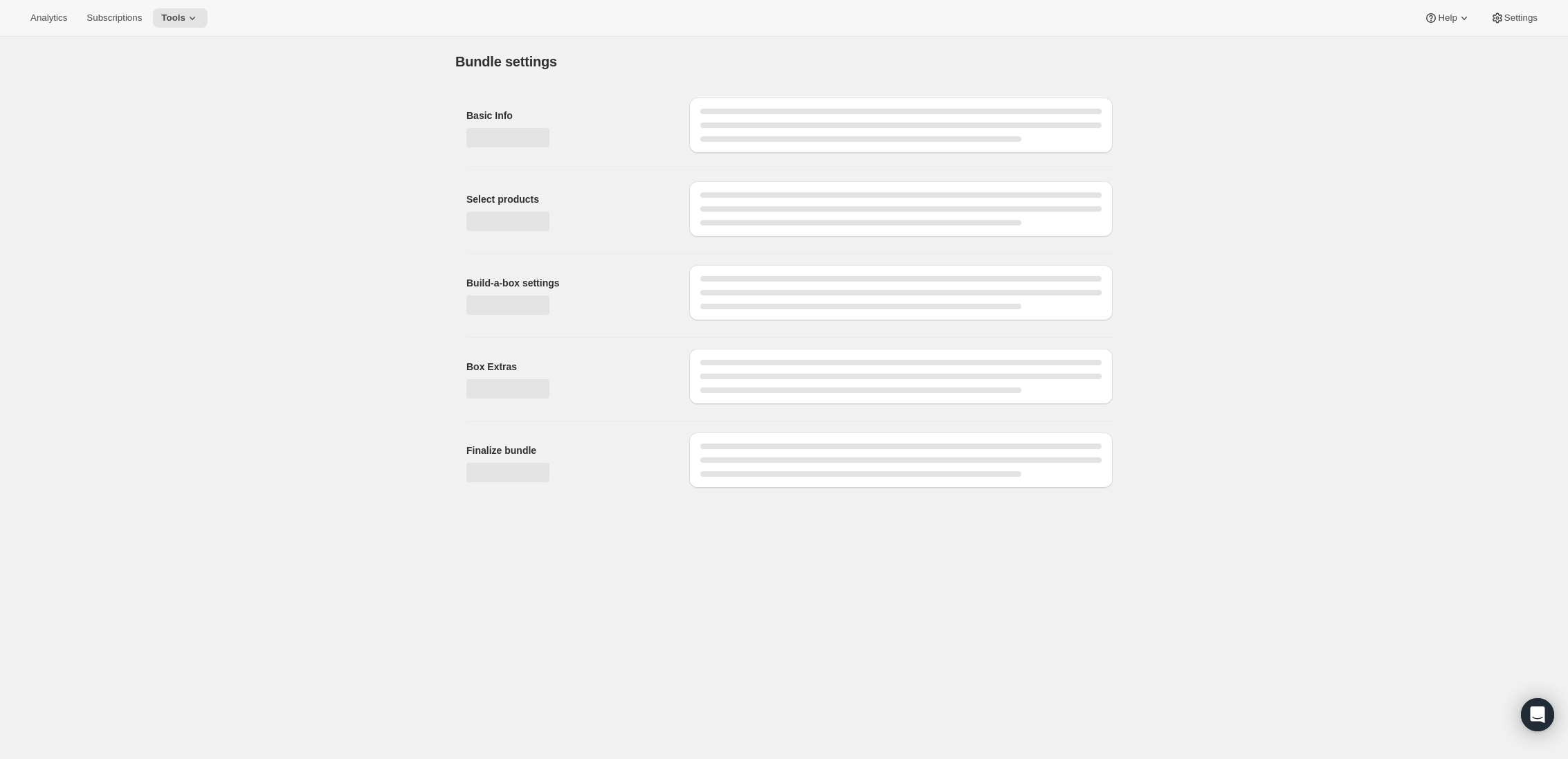
type input "0"
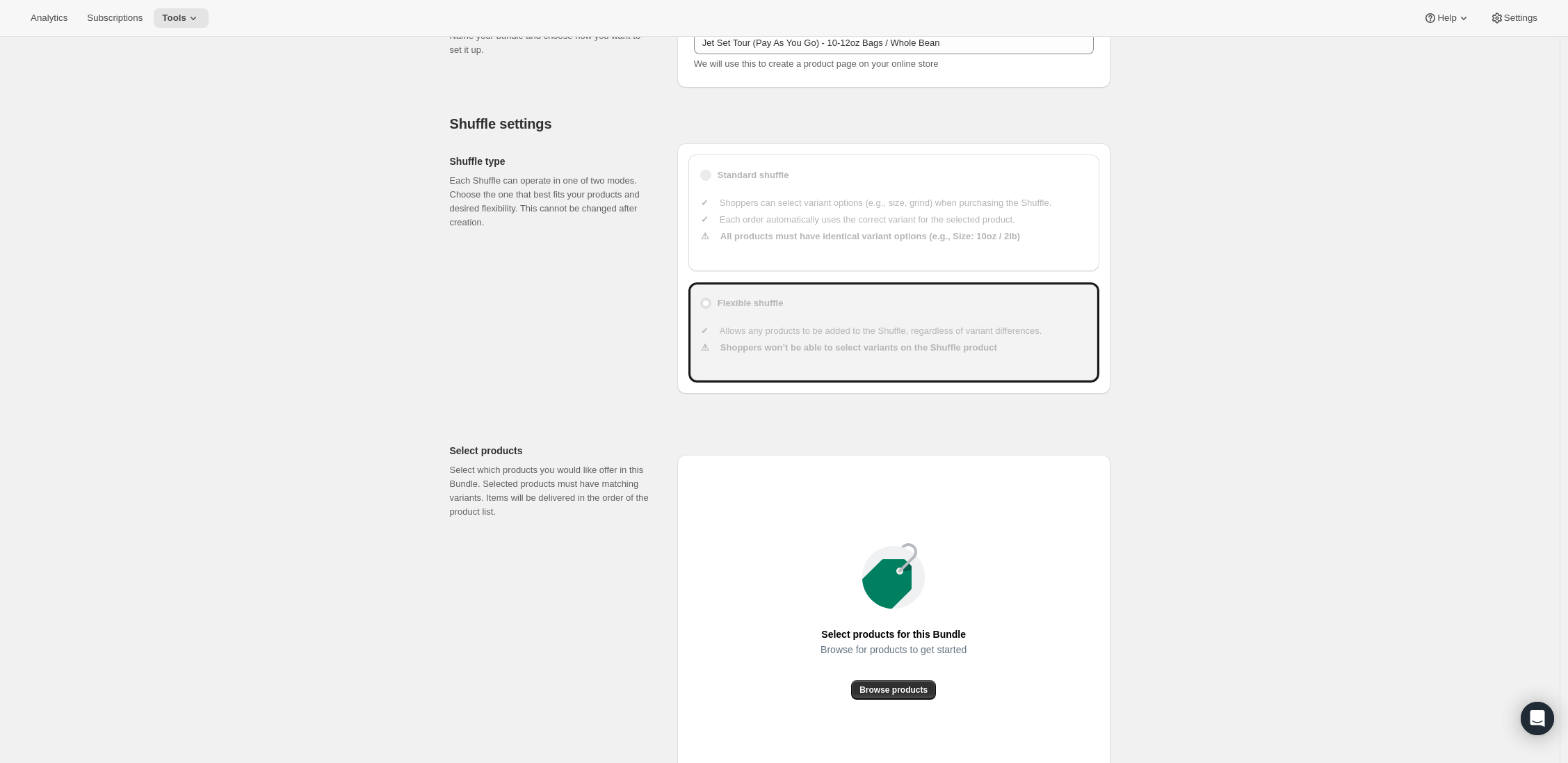
scroll to position [830, 0]
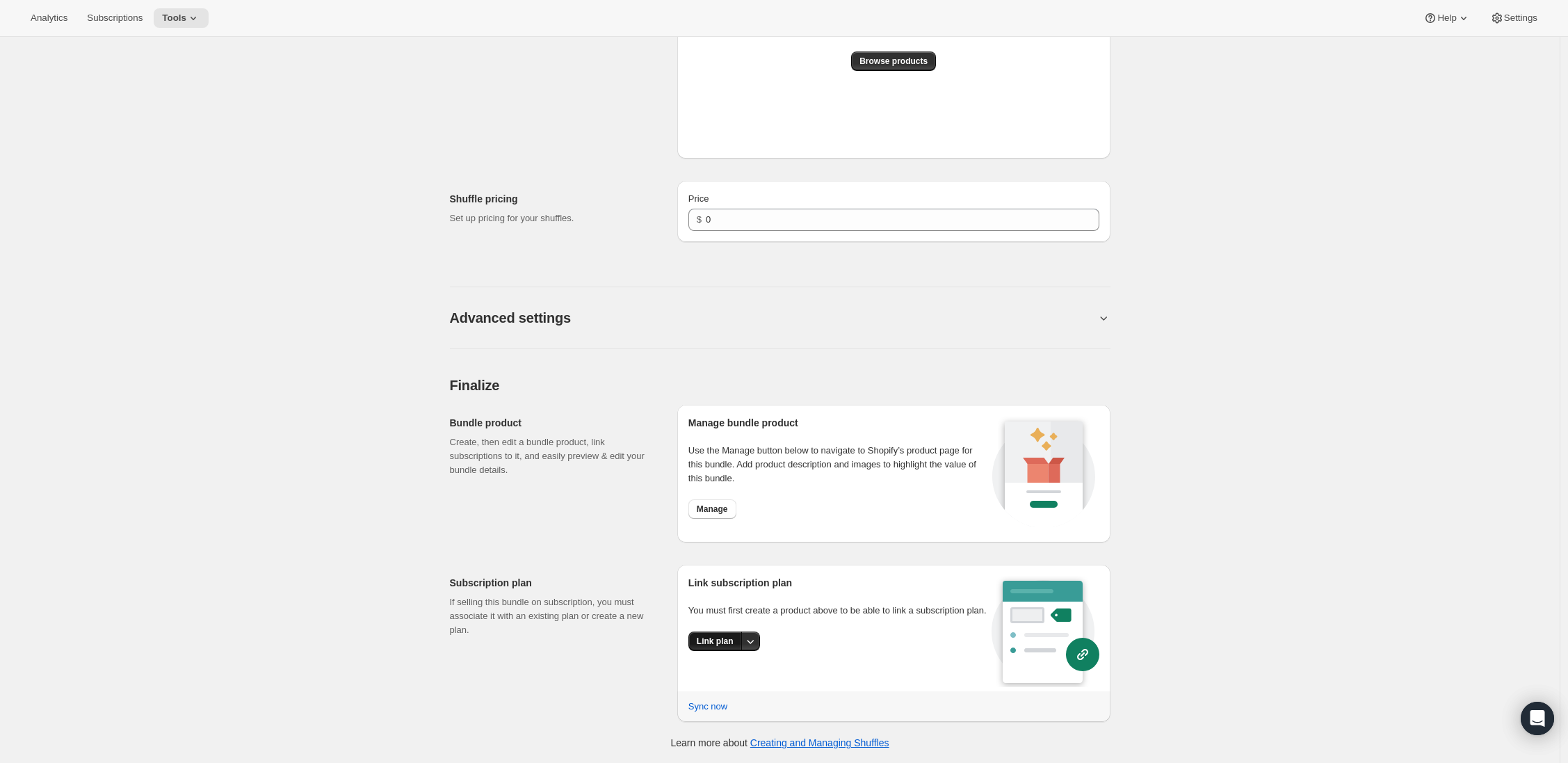
click at [738, 651] on button "Link plan" at bounding box center [715, 641] width 54 height 20
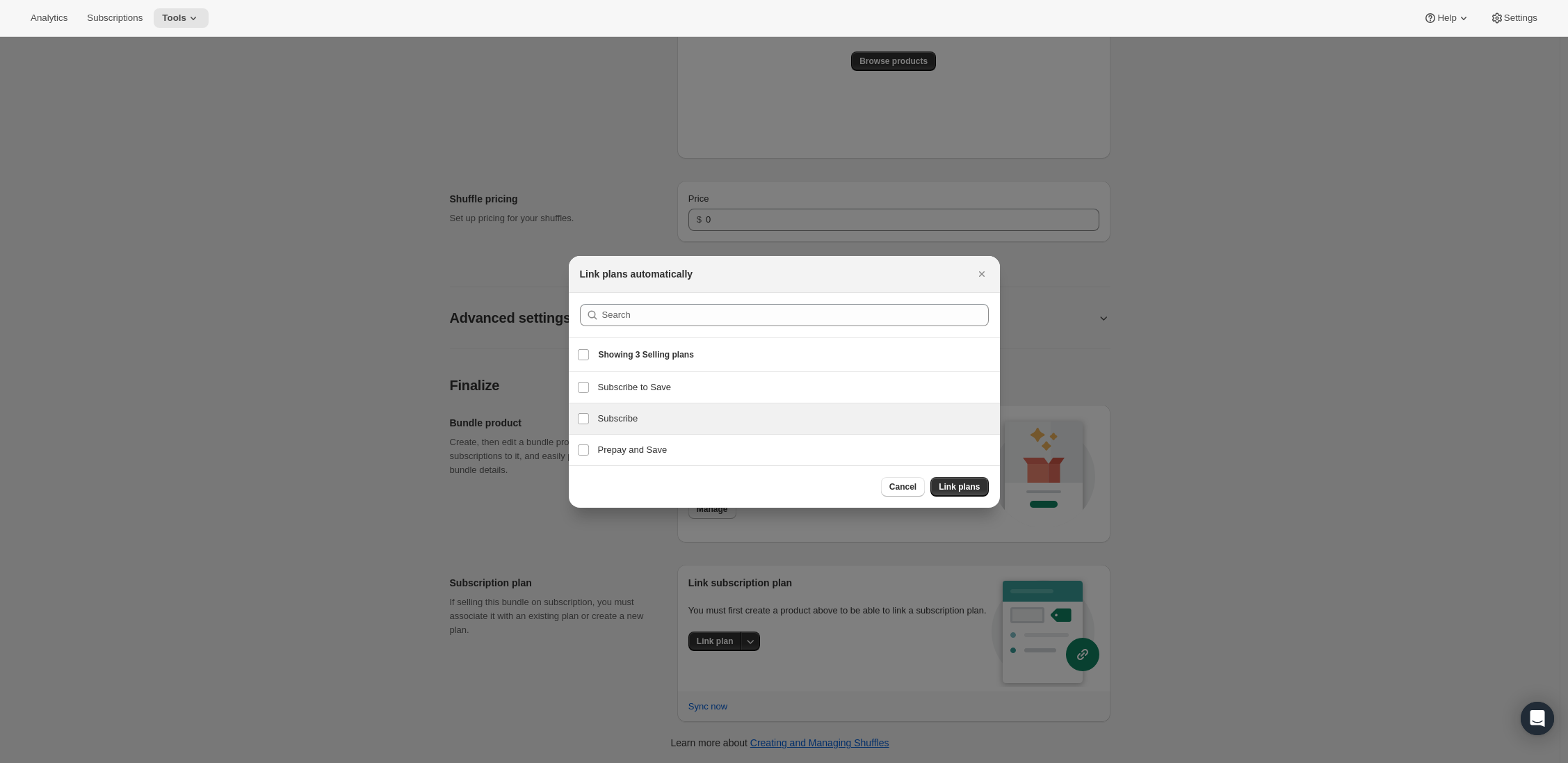
click at [638, 424] on h3 "Subscribe" at bounding box center [794, 419] width 394 height 14
checkbox input "true"
click at [956, 493] on button "Link plans" at bounding box center [959, 486] width 58 height 20
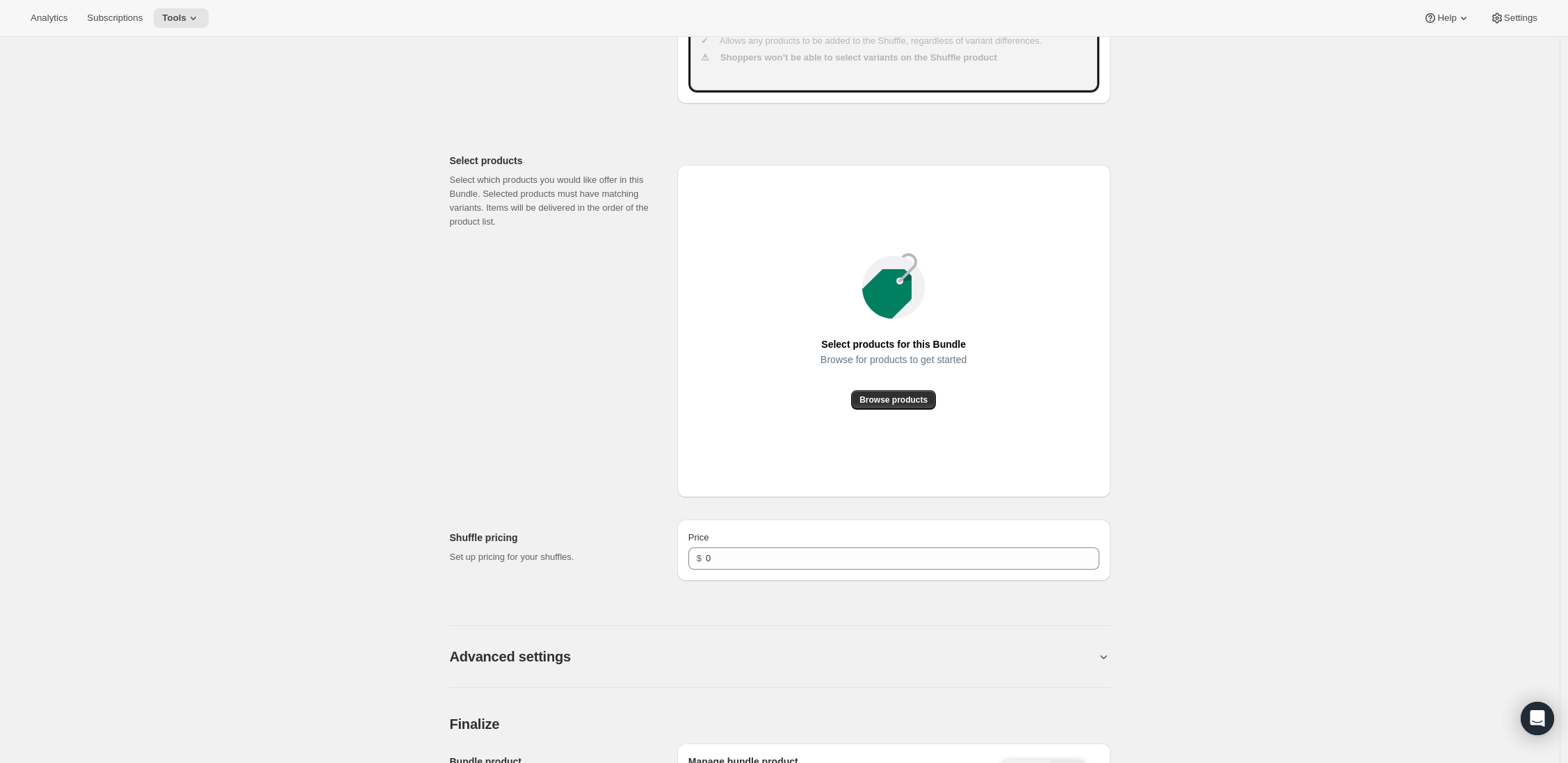
scroll to position [492, 0]
click at [877, 401] on span "Browse products" at bounding box center [893, 399] width 68 height 11
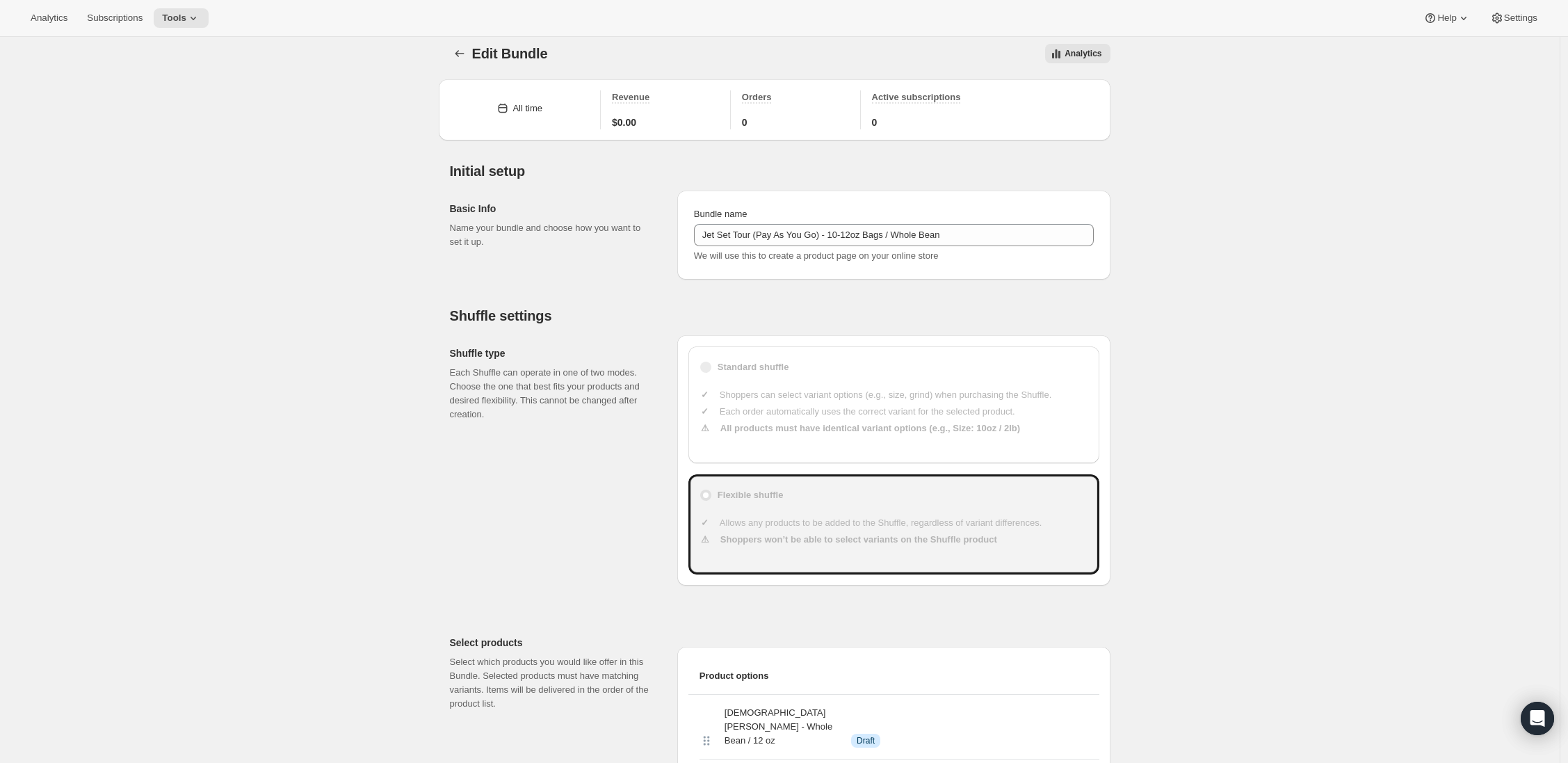
scroll to position [0, 0]
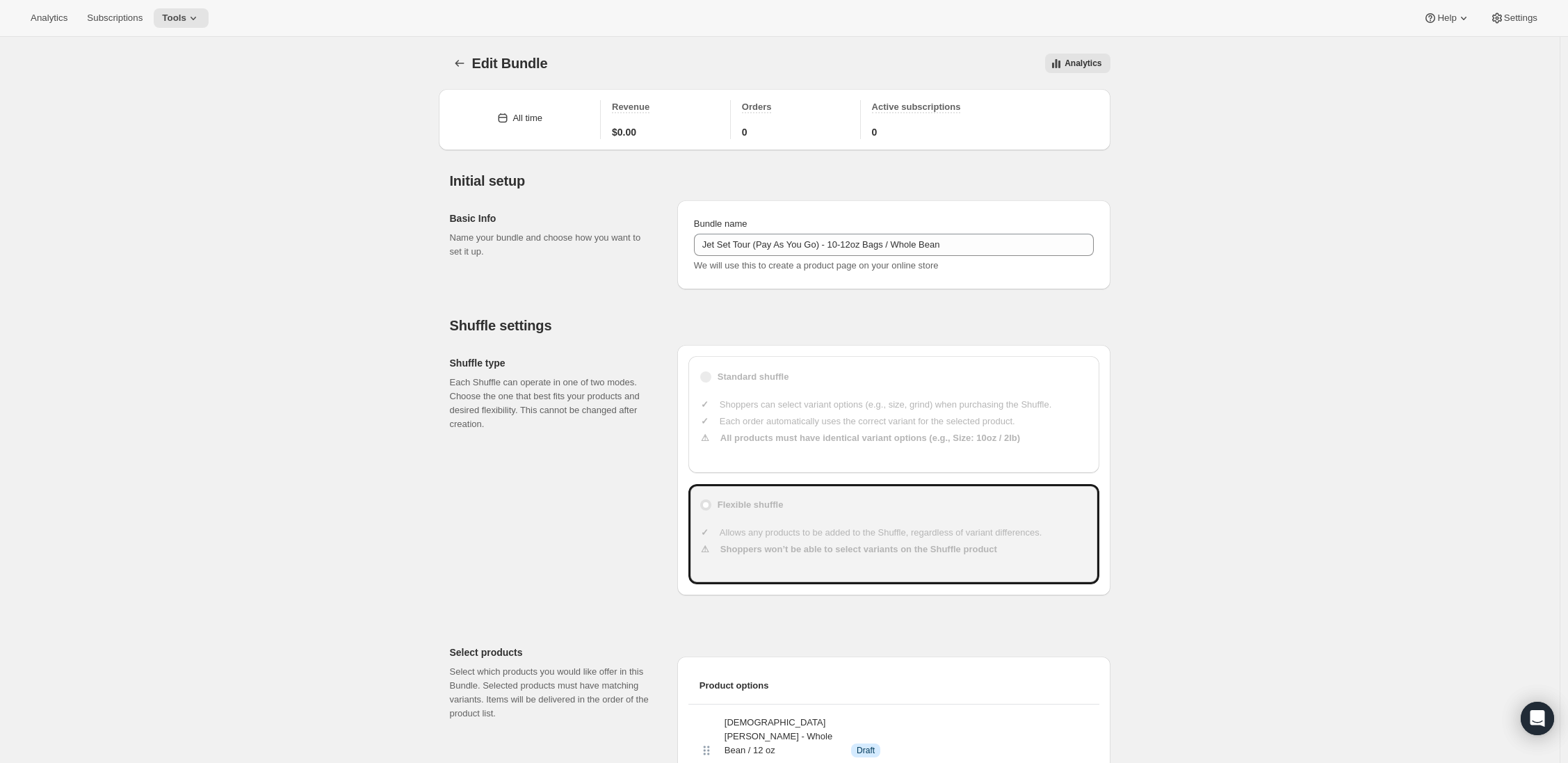
click at [862, 244] on input "Jet Set Tour (Pay As You Go) - 10-12oz Bags / Whole Bean" at bounding box center [893, 245] width 400 height 22
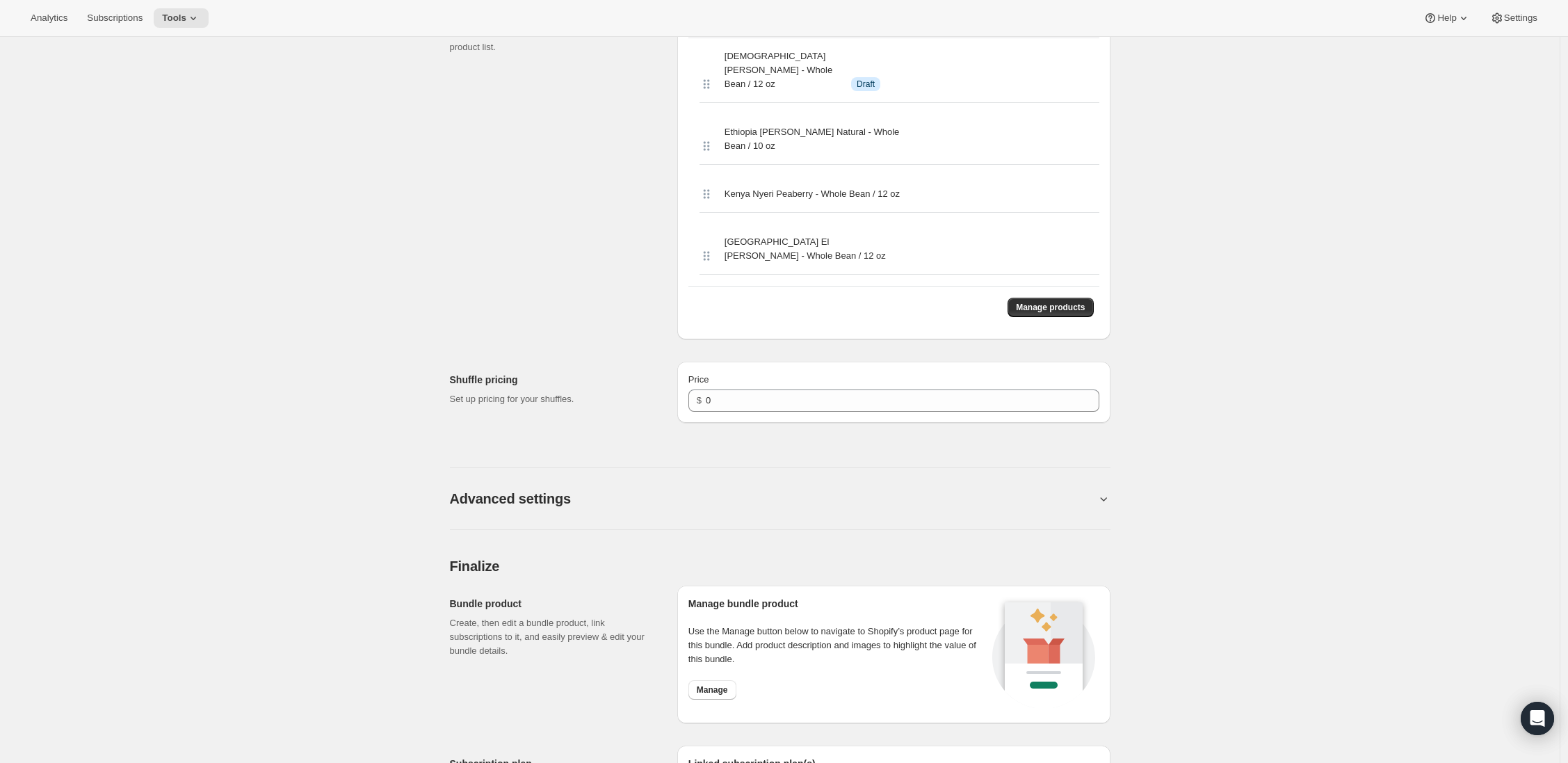
scroll to position [700, 0]
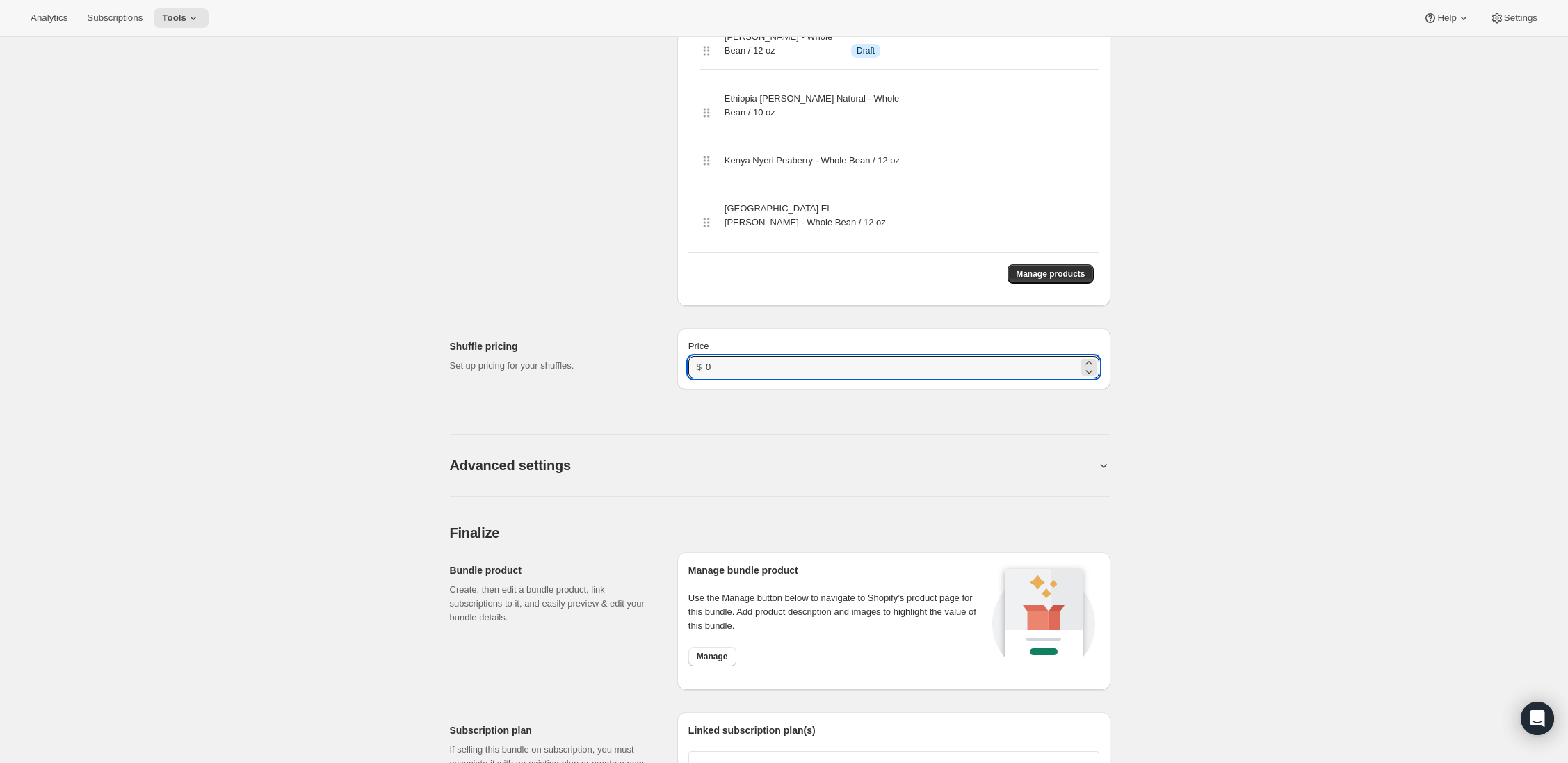
click at [709, 368] on div "$ 0" at bounding box center [893, 367] width 411 height 22
type input "20"
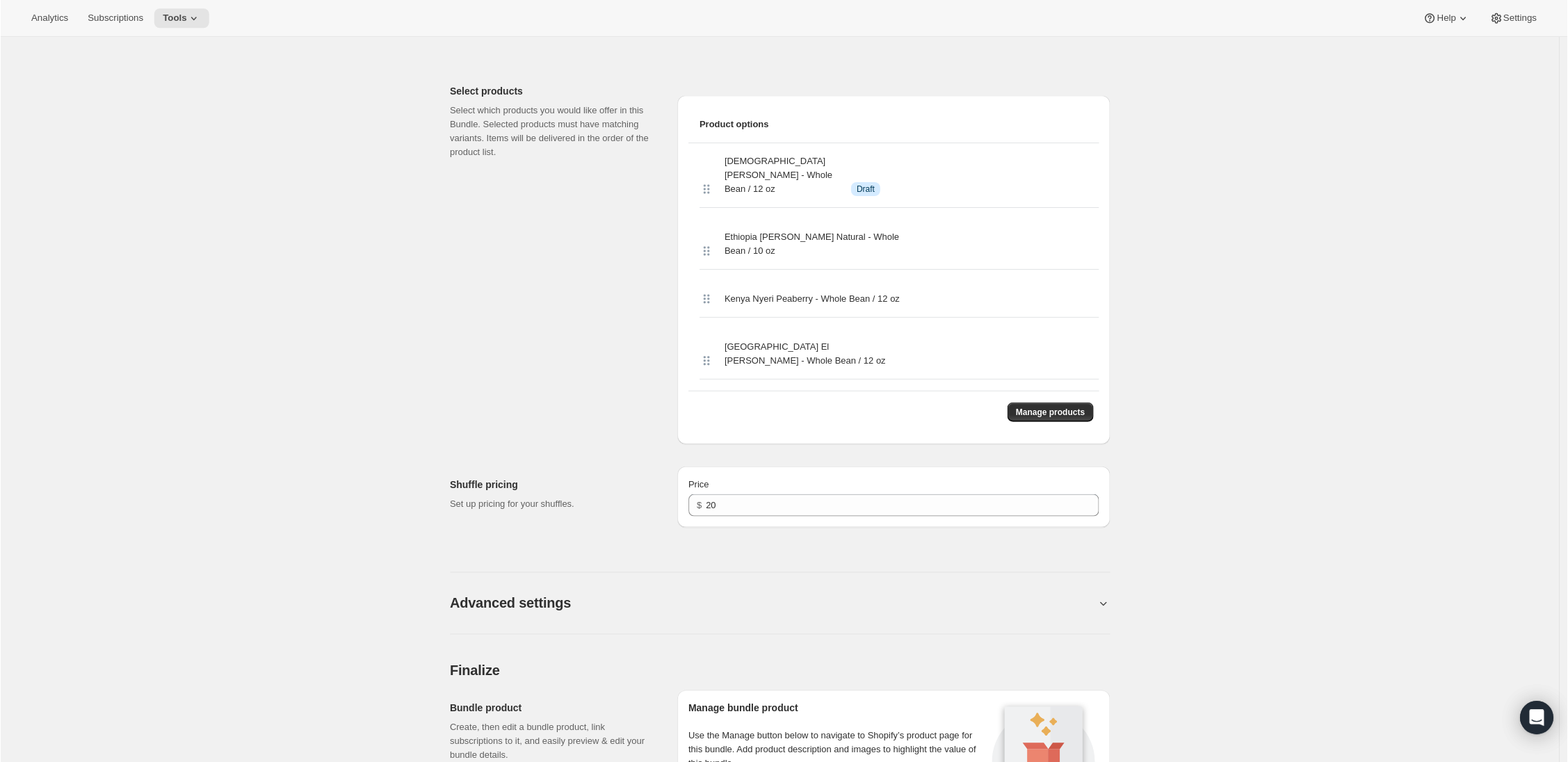
scroll to position [554, 0]
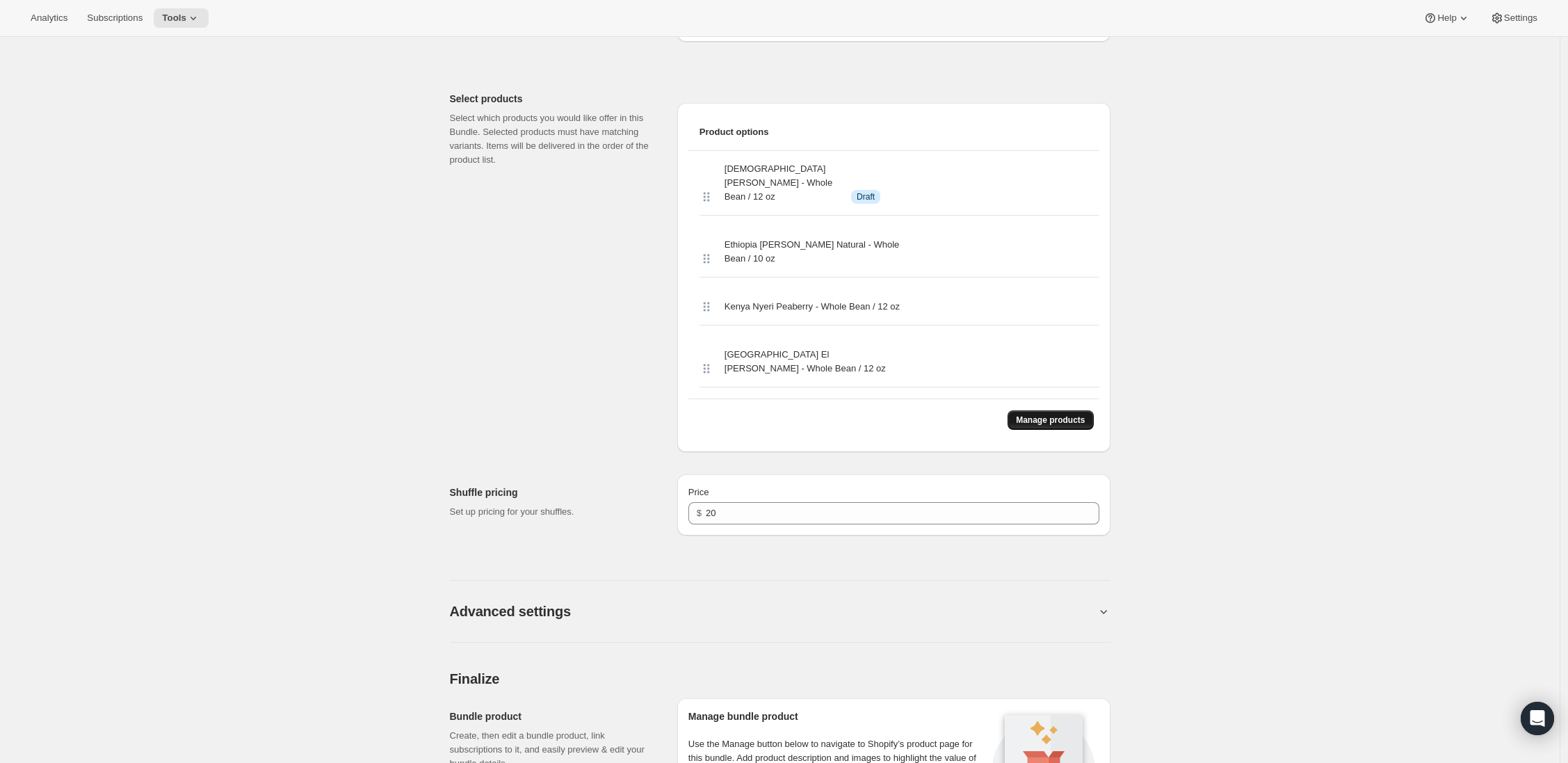
click at [1042, 423] on span "Manage products" at bounding box center [1050, 420] width 69 height 11
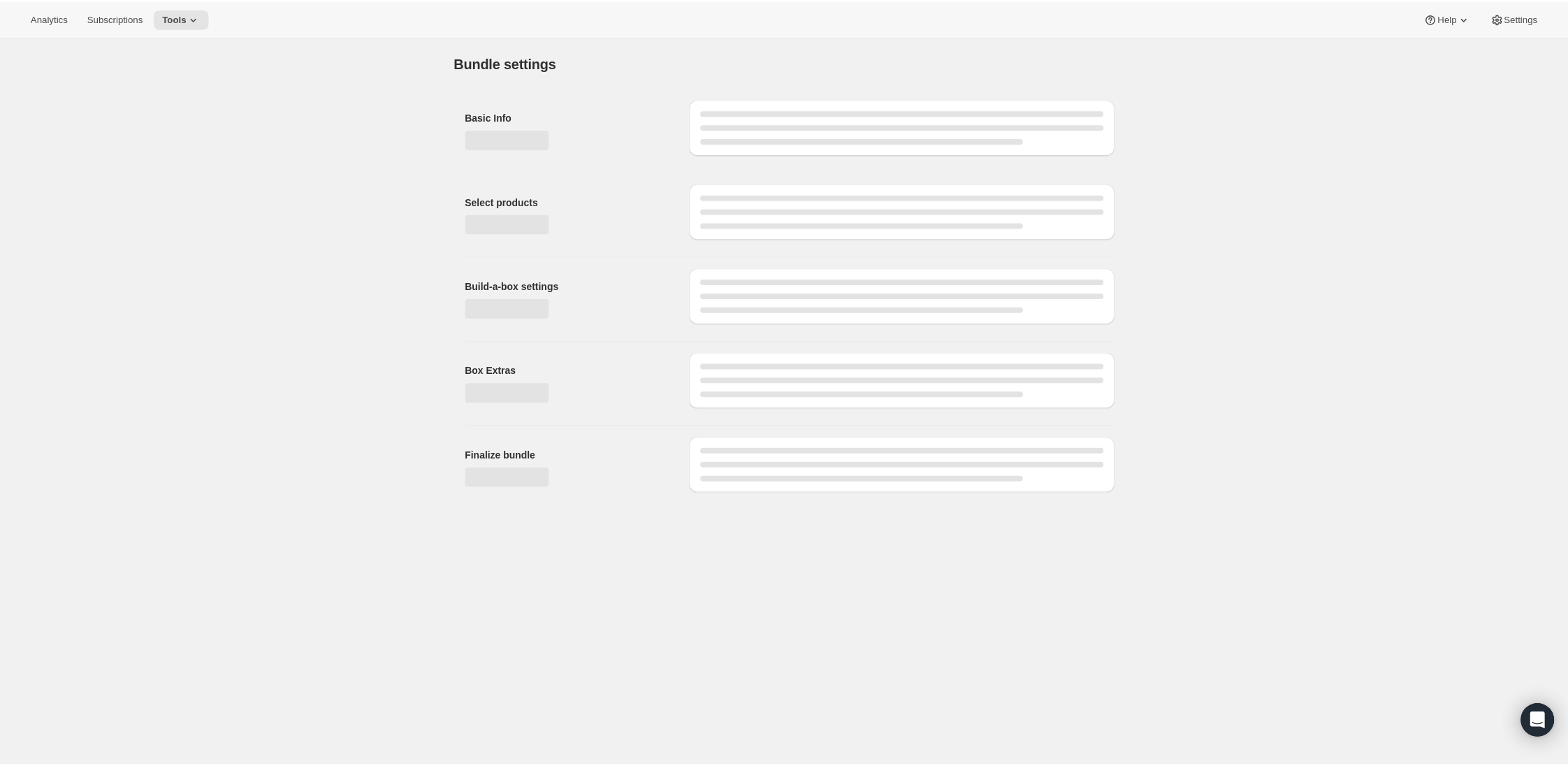
scroll to position [0, 0]
